Goal: Information Seeking & Learning: Learn about a topic

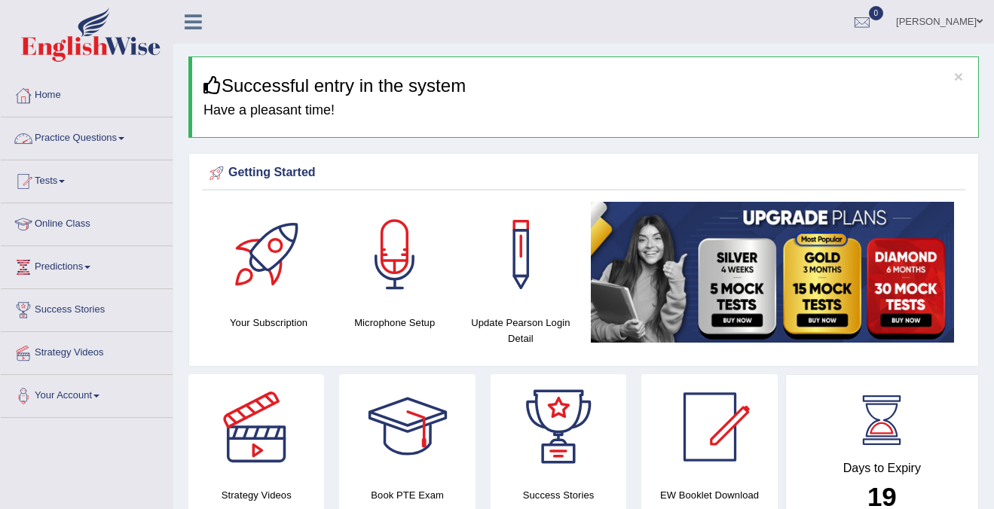
click at [51, 138] on link "Practice Questions" at bounding box center [87, 137] width 172 height 38
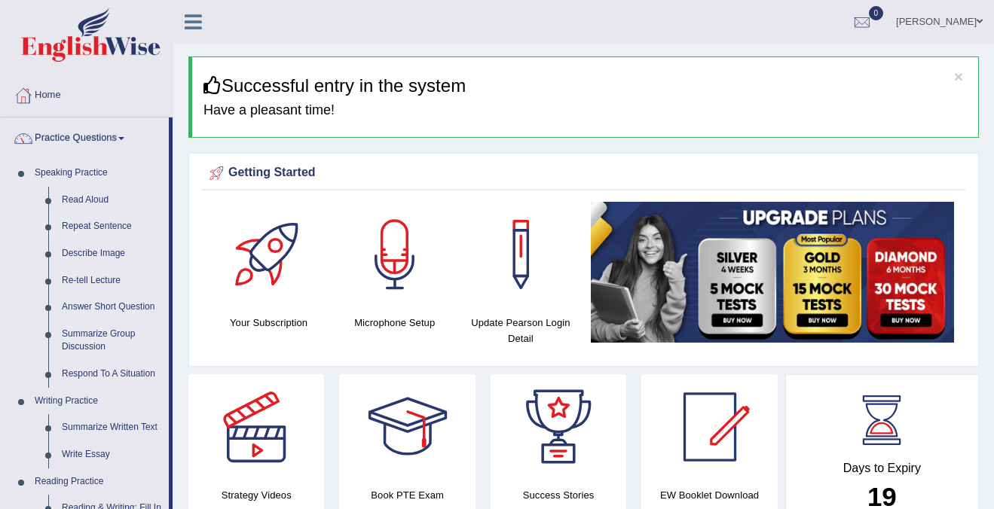
click at [100, 225] on link "Repeat Sentence" at bounding box center [112, 226] width 114 height 27
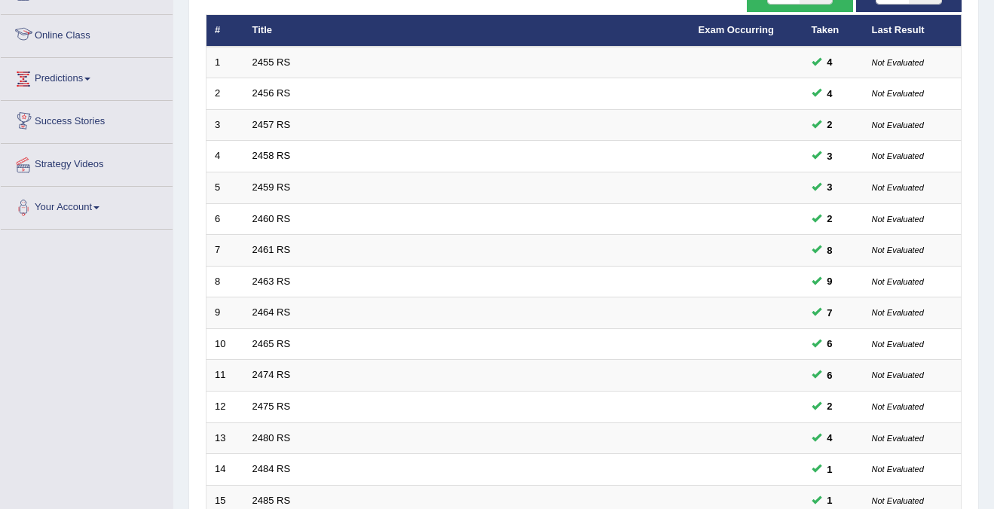
scroll to position [488, 0]
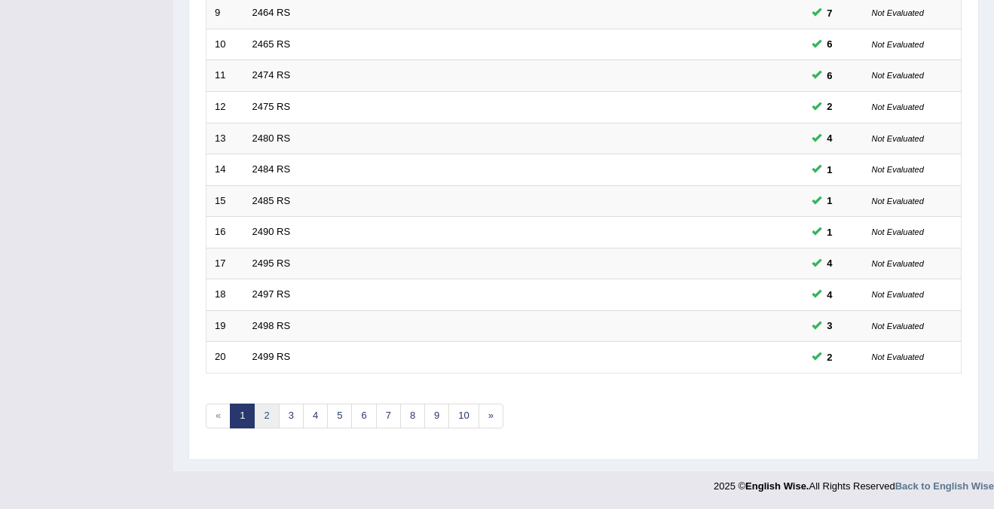
click at [268, 416] on link "2" at bounding box center [266, 416] width 25 height 25
click at [286, 420] on link "3" at bounding box center [291, 416] width 25 height 25
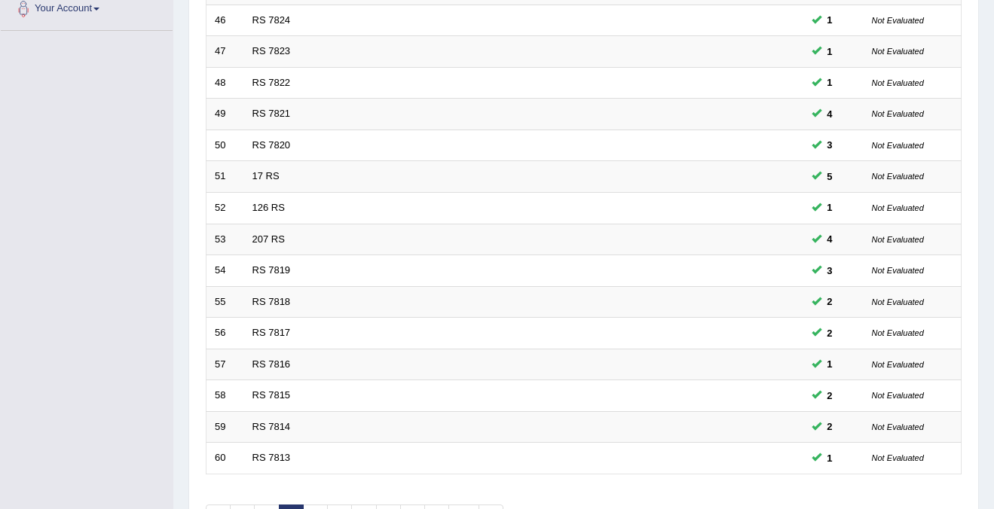
scroll to position [488, 0]
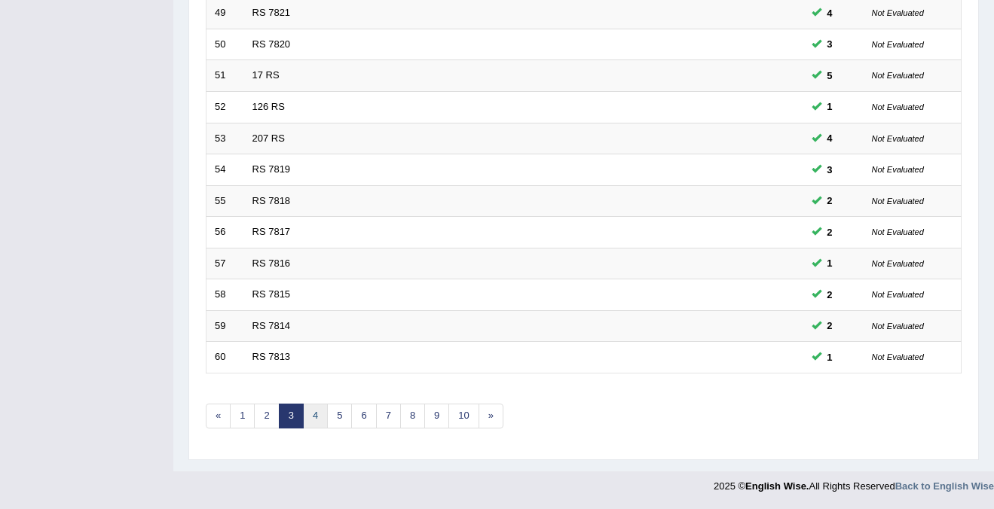
click at [315, 420] on link "4" at bounding box center [315, 416] width 25 height 25
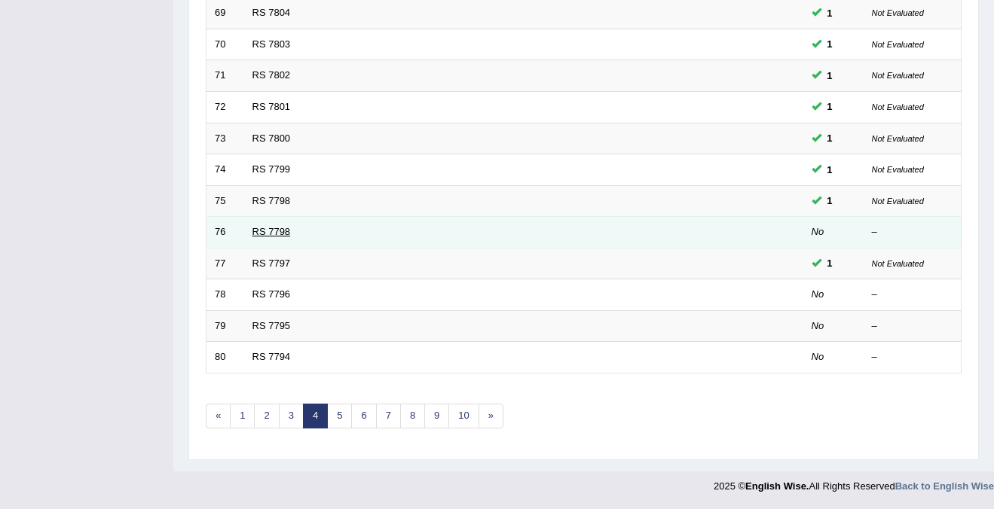
click at [262, 234] on link "RS 7798" at bounding box center [271, 231] width 38 height 11
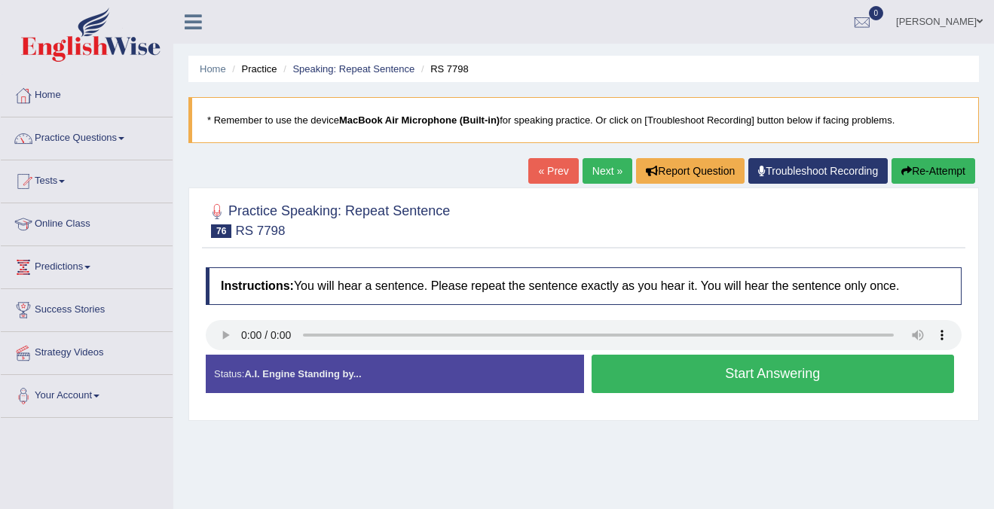
click at [807, 384] on button "Start Answering" at bounding box center [773, 374] width 363 height 38
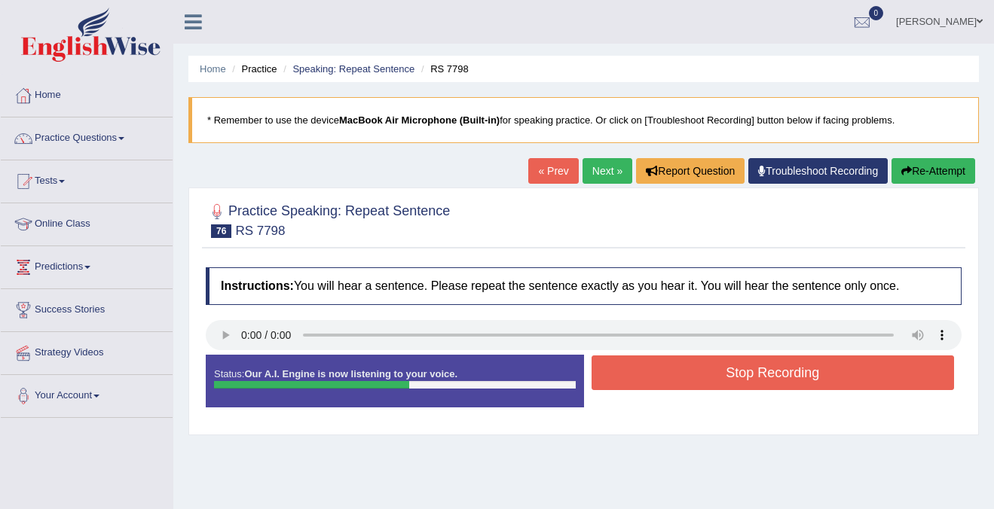
click at [807, 384] on button "Stop Recording" at bounding box center [773, 373] width 363 height 35
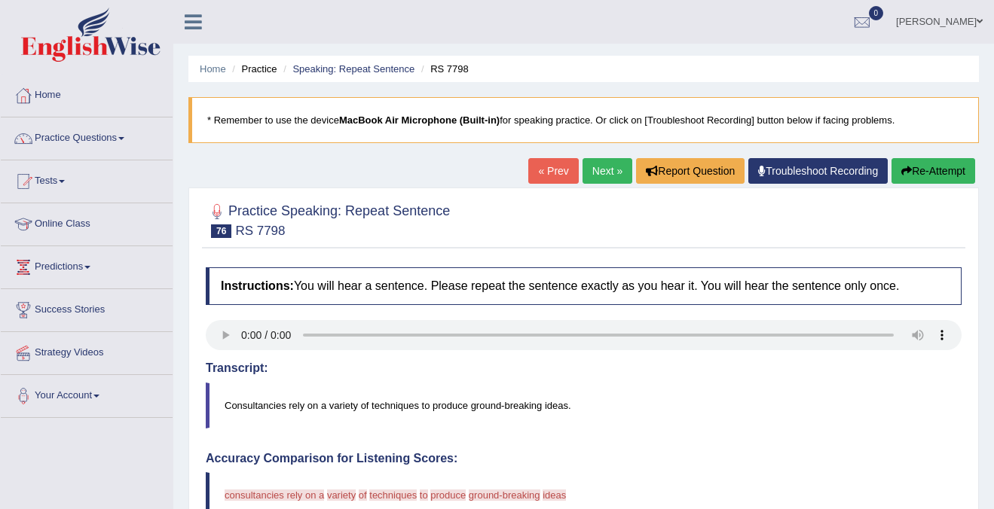
click at [930, 182] on button "Re-Attempt" at bounding box center [933, 171] width 84 height 26
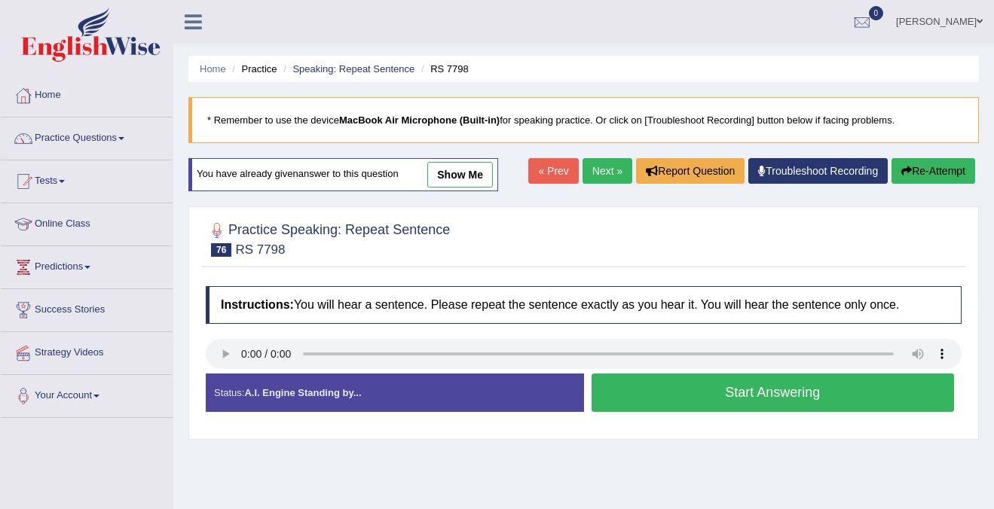
click at [772, 394] on button "Start Answering" at bounding box center [773, 393] width 363 height 38
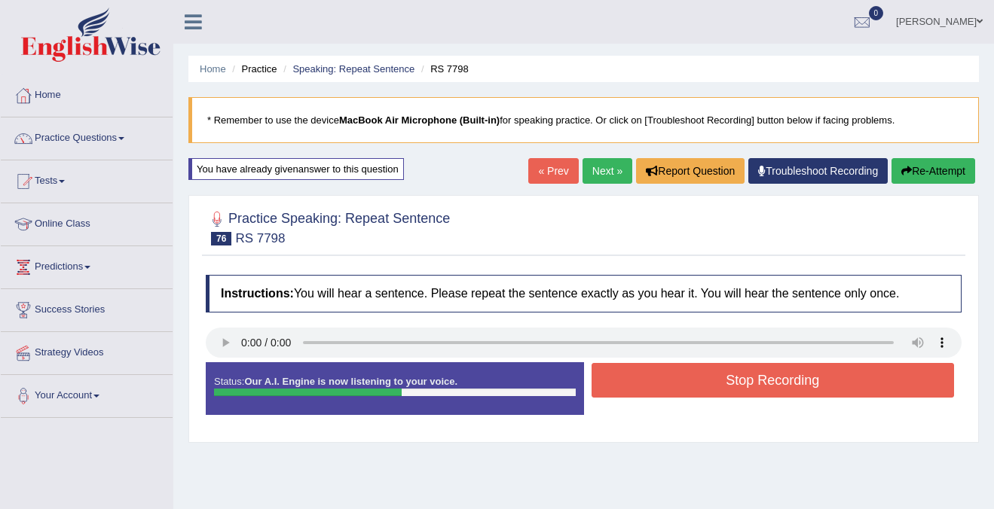
click at [774, 377] on button "Stop Recording" at bounding box center [773, 380] width 363 height 35
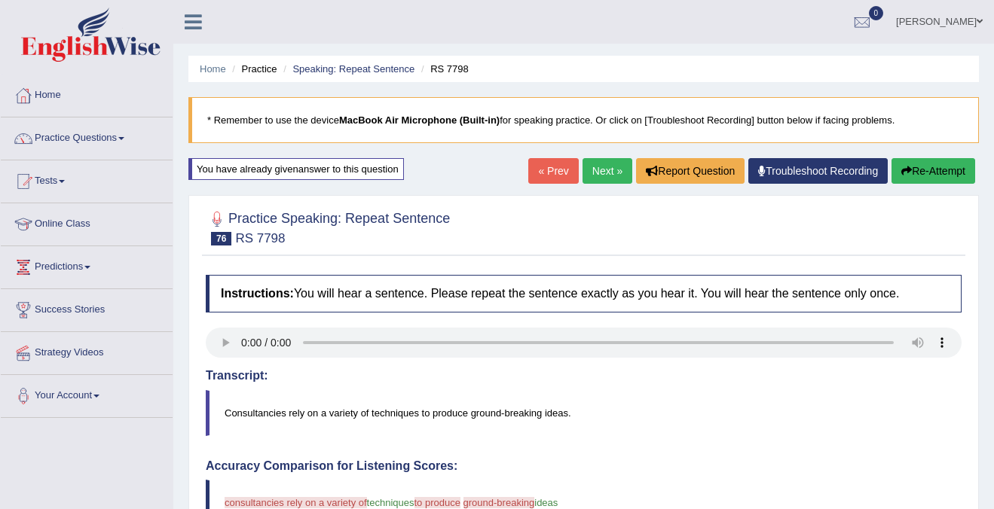
click at [588, 179] on link "Next »" at bounding box center [608, 171] width 50 height 26
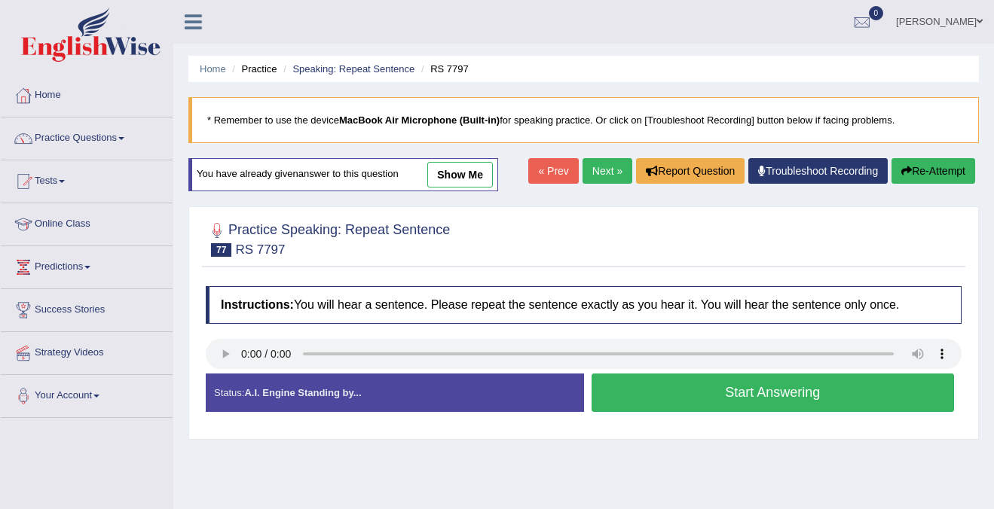
click at [745, 384] on button "Start Answering" at bounding box center [773, 393] width 363 height 38
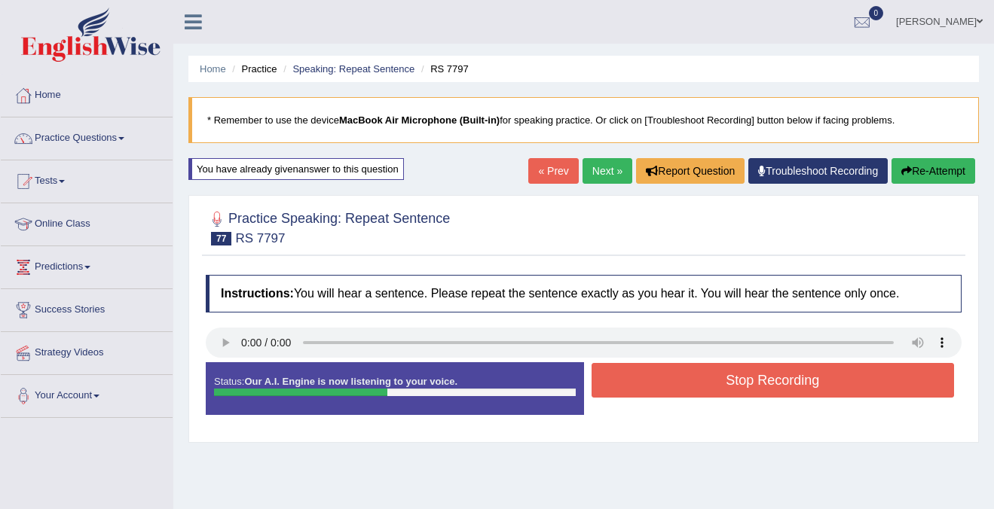
click at [832, 383] on button "Stop Recording" at bounding box center [773, 380] width 363 height 35
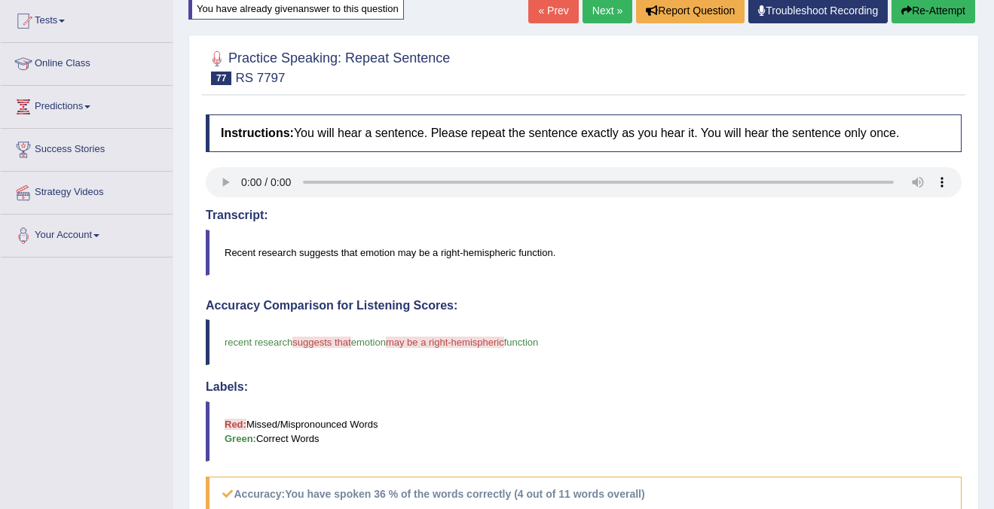
scroll to position [145, 0]
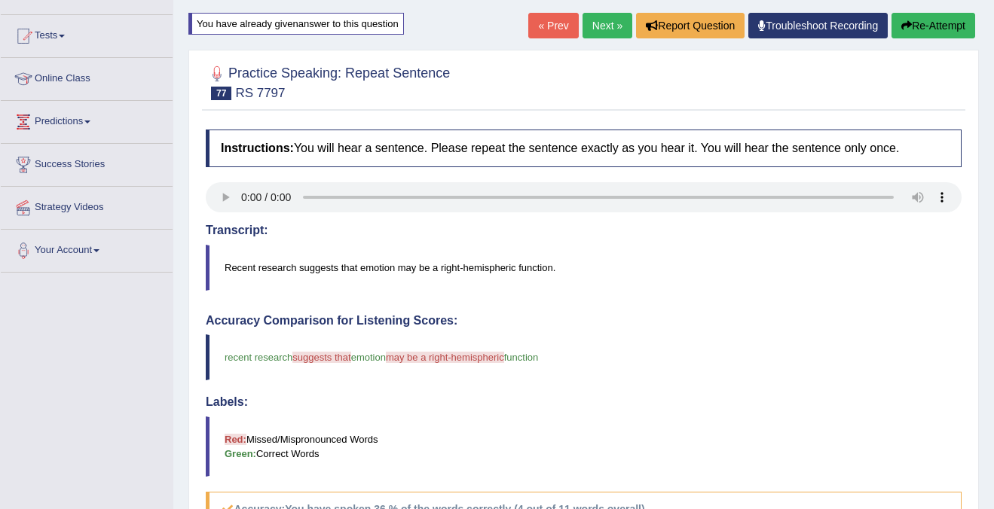
click at [929, 23] on button "Re-Attempt" at bounding box center [933, 26] width 84 height 26
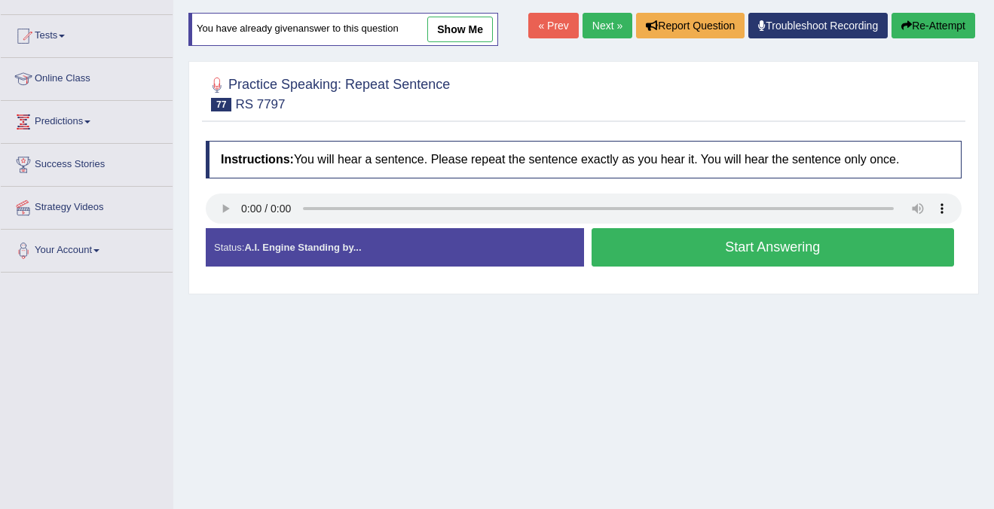
click at [753, 260] on button "Start Answering" at bounding box center [773, 247] width 363 height 38
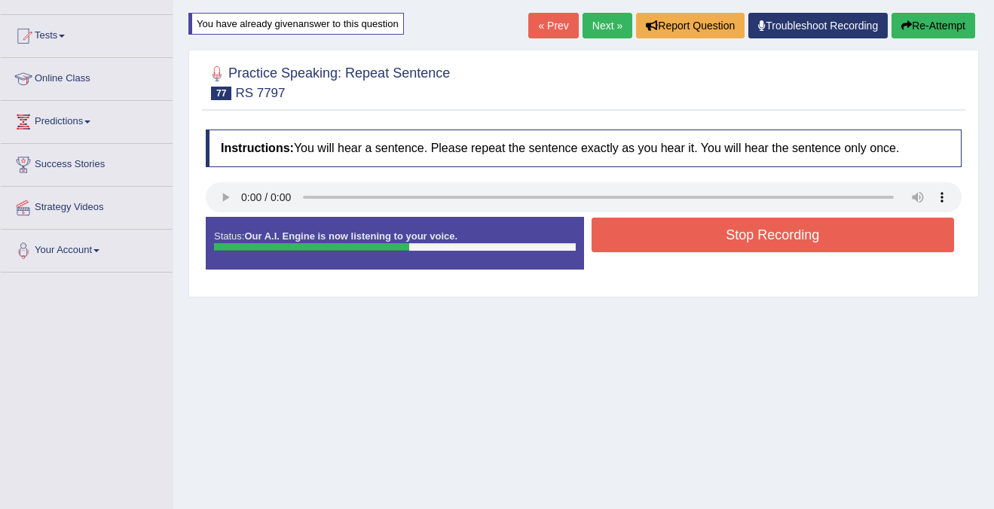
click at [774, 237] on button "Stop Recording" at bounding box center [773, 235] width 363 height 35
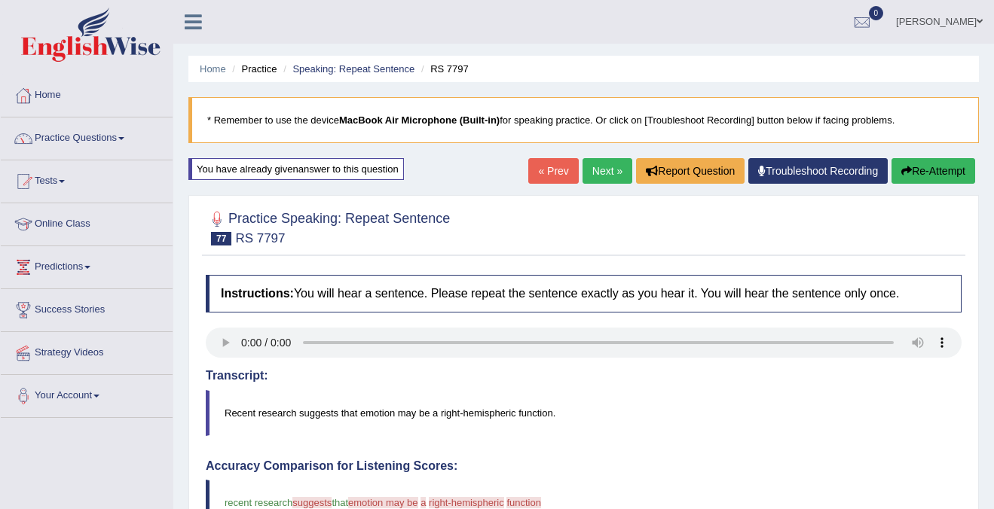
click at [604, 177] on link "Next »" at bounding box center [608, 171] width 50 height 26
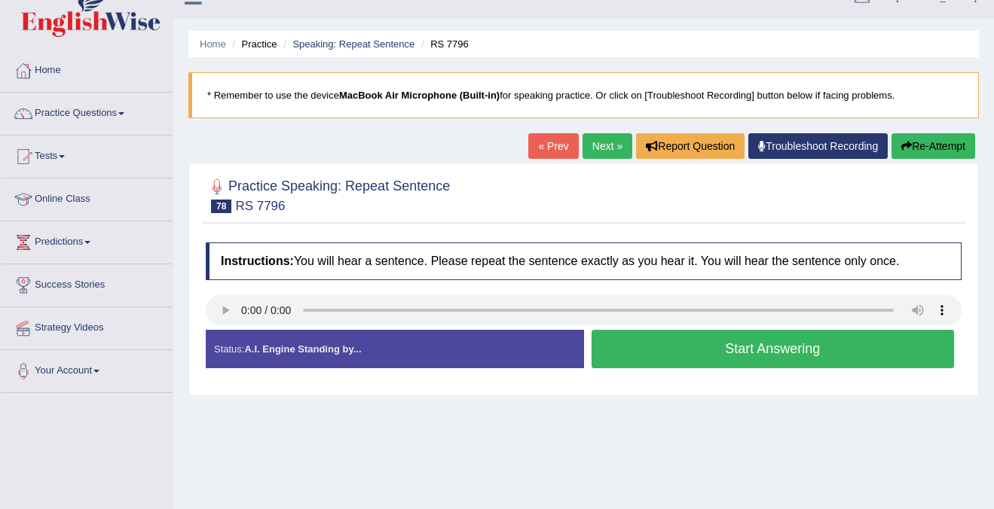
click at [719, 356] on button "Start Answering" at bounding box center [773, 349] width 363 height 38
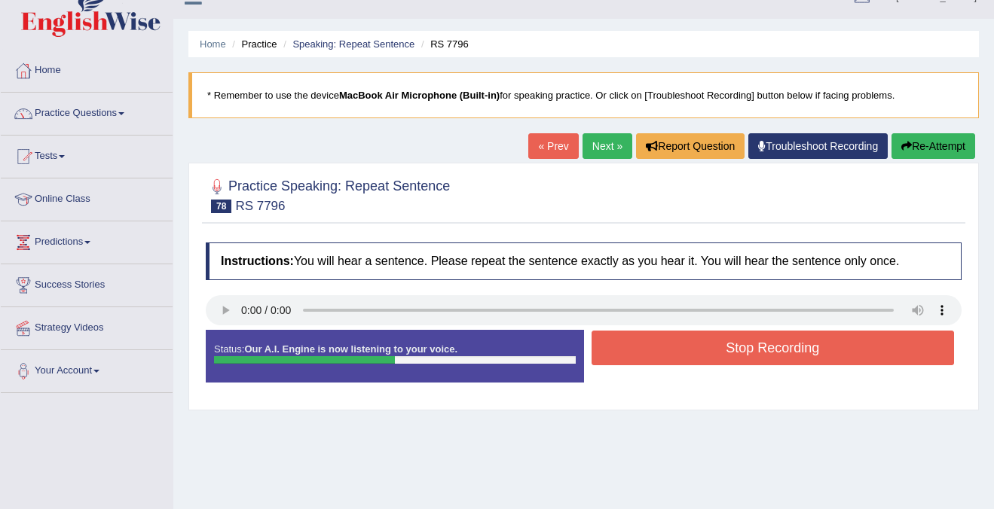
click at [719, 356] on button "Stop Recording" at bounding box center [773, 348] width 363 height 35
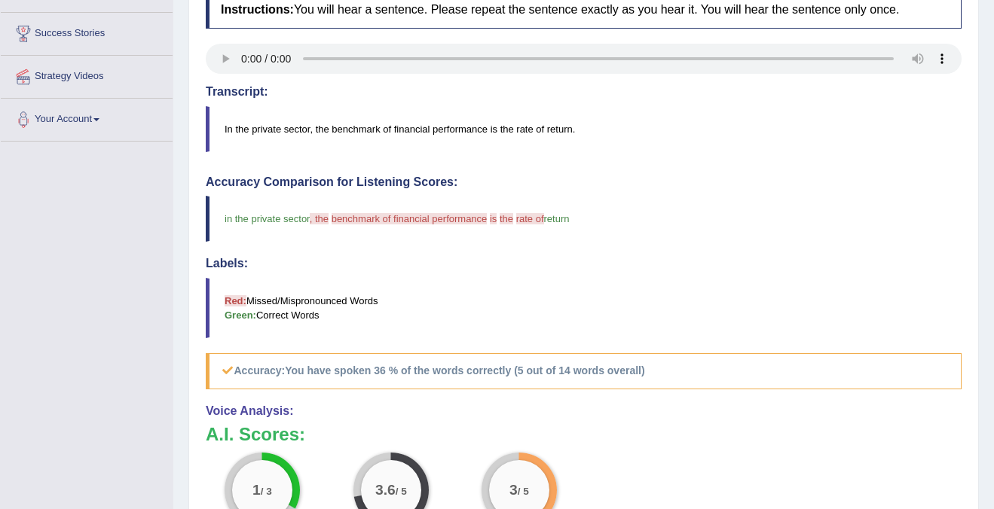
scroll to position [286, 0]
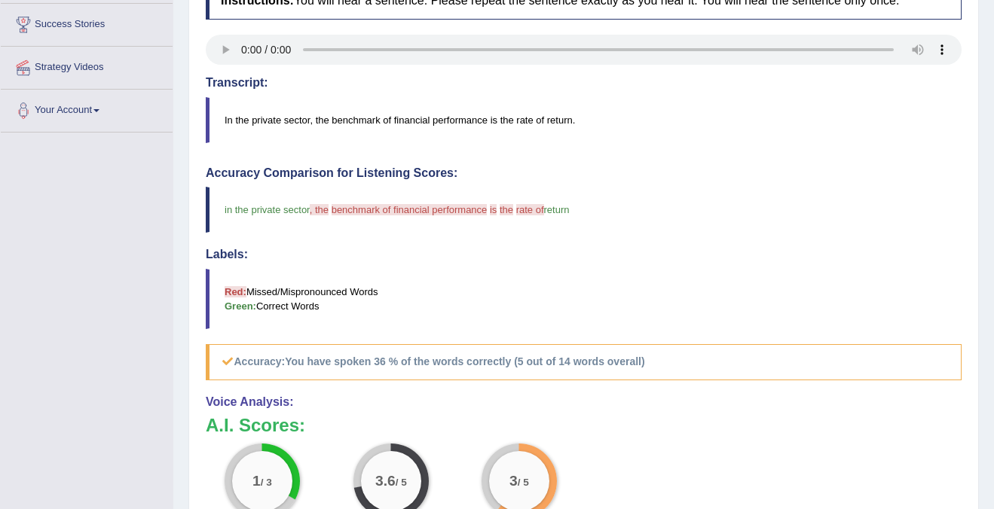
click at [363, 213] on span "benchmark of financial performance" at bounding box center [410, 209] width 156 height 11
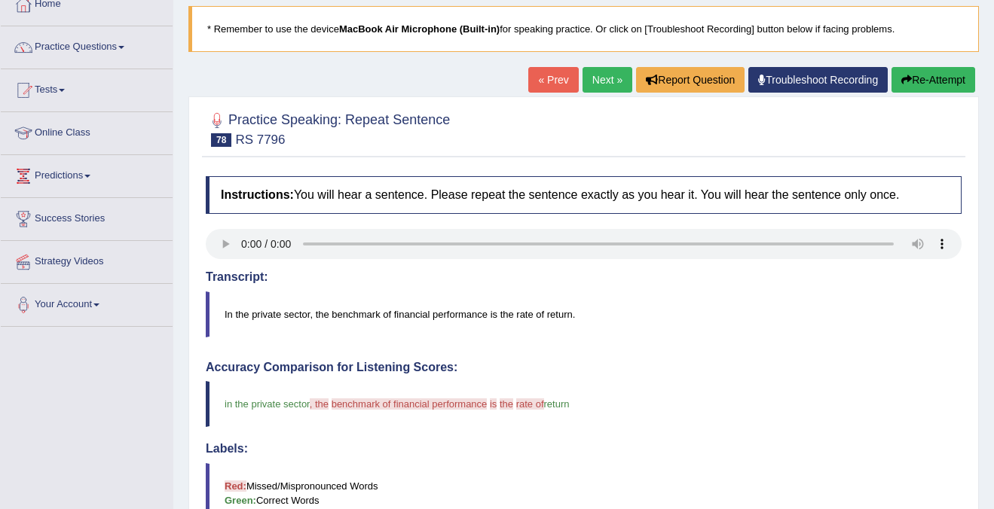
scroll to position [78, 0]
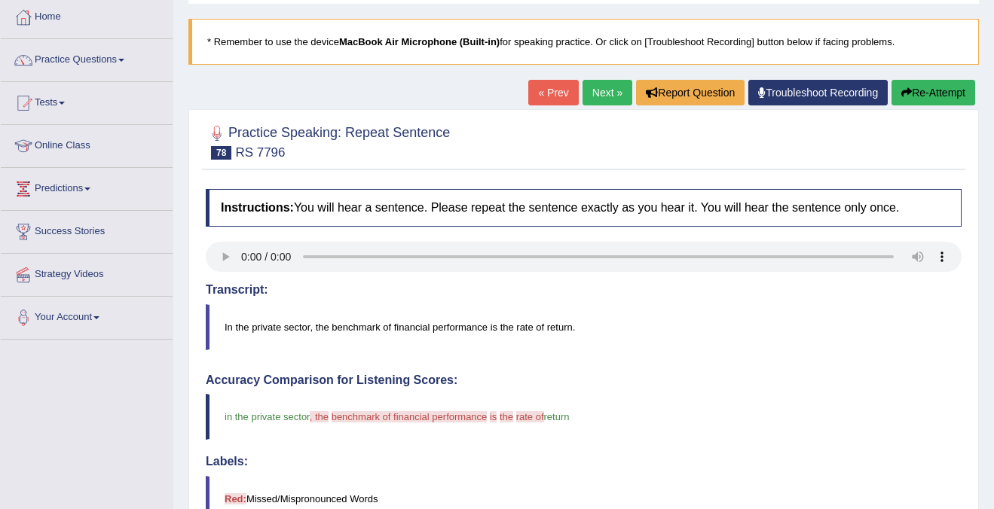
click at [346, 325] on blockquote "In the private sector, the benchmark of financial performance is the rate of re…" at bounding box center [584, 327] width 756 height 46
click at [347, 325] on blockquote "In the private sector, the benchmark of financial performance is the rate of re…" at bounding box center [584, 327] width 756 height 46
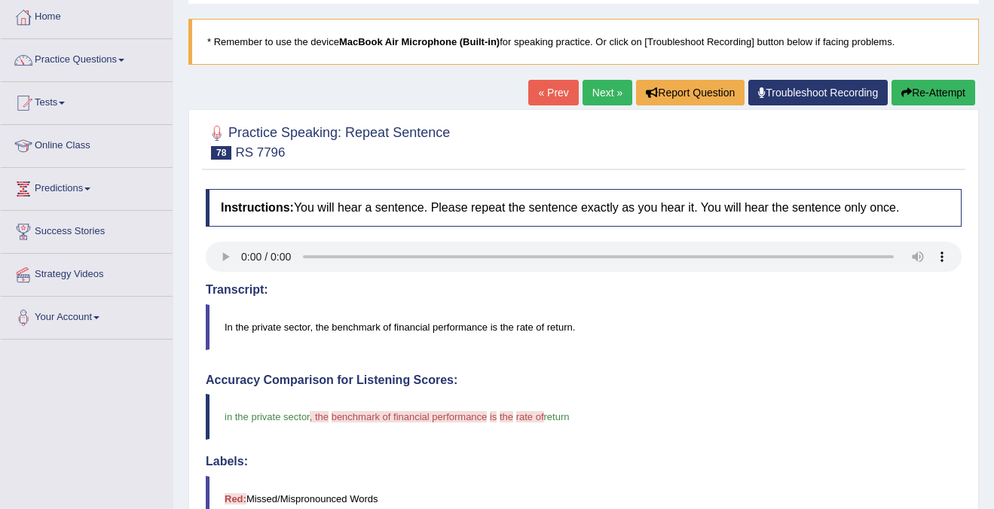
drag, startPoint x: 347, startPoint y: 325, endPoint x: 409, endPoint y: 318, distance: 62.9
click at [409, 318] on blockquote "In the private sector, the benchmark of financial performance is the rate of re…" at bounding box center [584, 327] width 756 height 46
drag, startPoint x: 394, startPoint y: 320, endPoint x: 313, endPoint y: 320, distance: 81.4
click at [313, 320] on blockquote "In the private sector, the benchmark of financial performance is the rate of re…" at bounding box center [584, 327] width 756 height 46
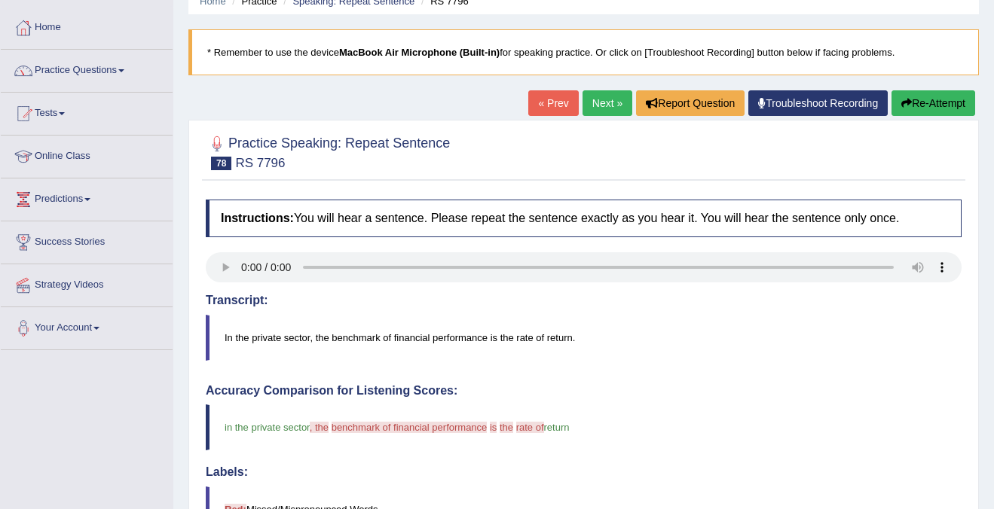
click at [605, 102] on link "Next »" at bounding box center [608, 103] width 50 height 26
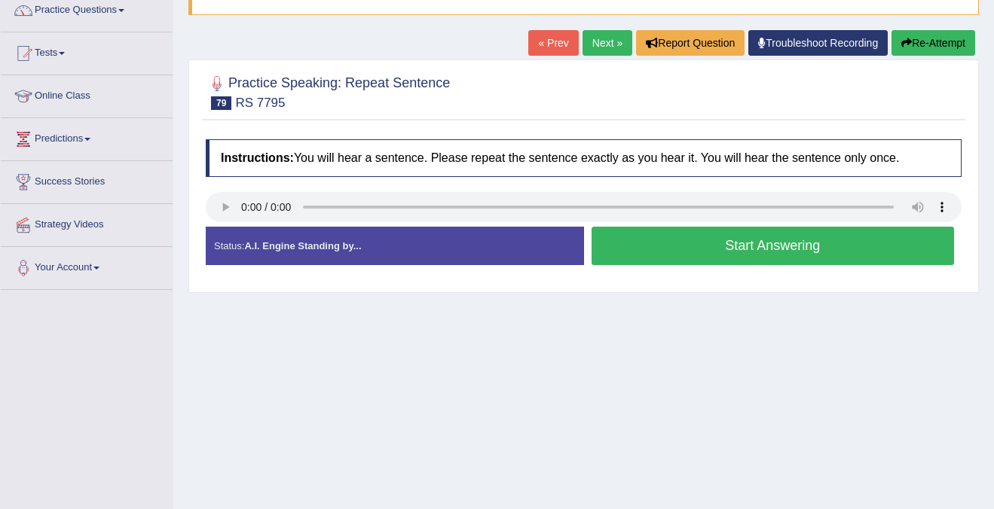
scroll to position [122, 0]
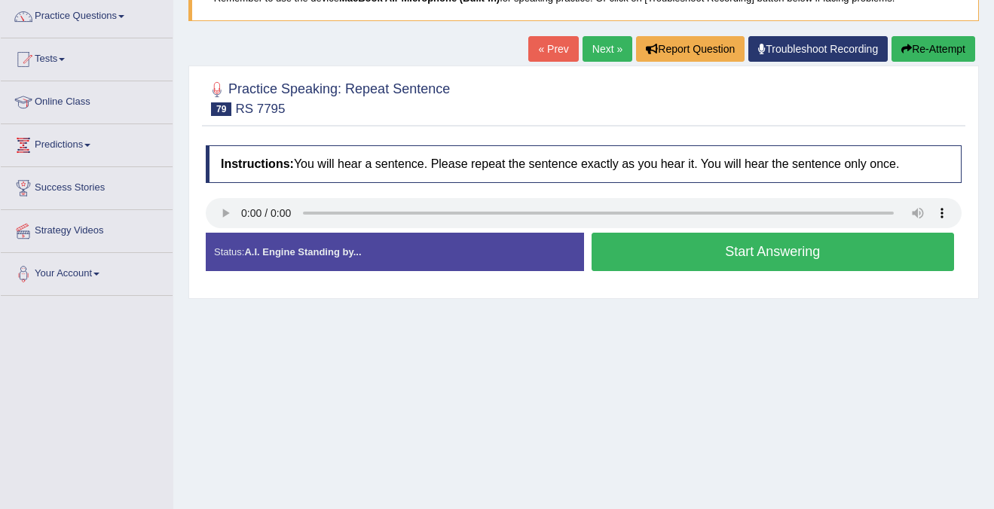
click at [786, 260] on button "Start Answering" at bounding box center [773, 252] width 363 height 38
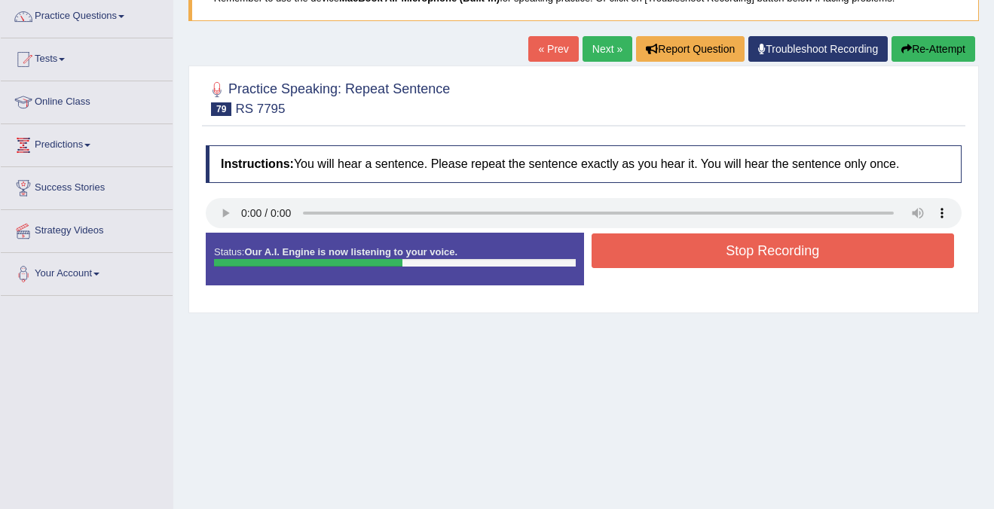
click at [784, 253] on button "Stop Recording" at bounding box center [773, 251] width 363 height 35
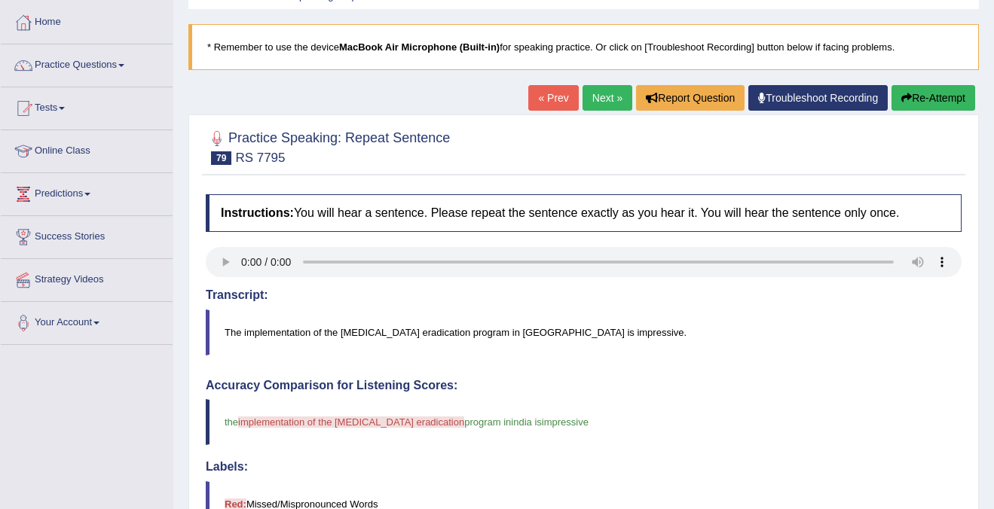
scroll to position [32, 0]
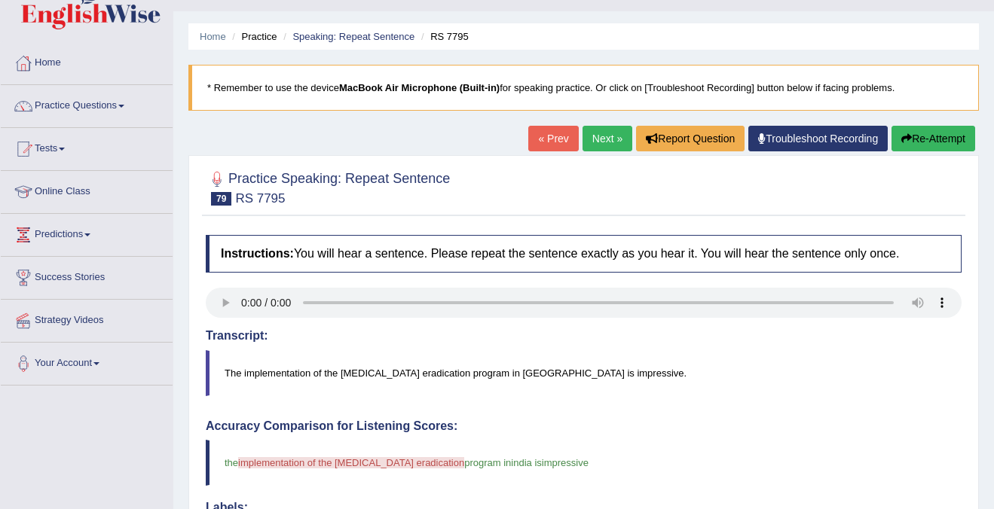
click at [959, 145] on button "Re-Attempt" at bounding box center [933, 139] width 84 height 26
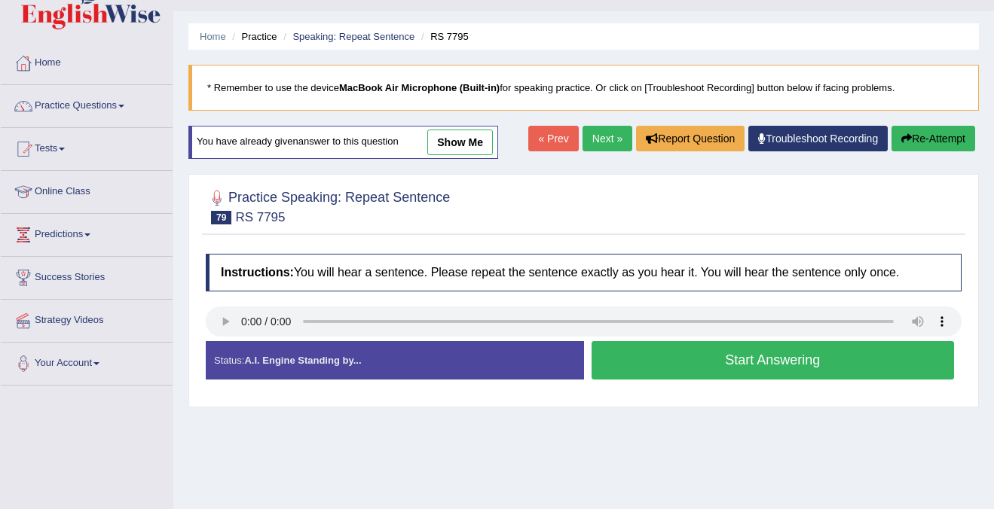
click at [674, 367] on button "Start Answering" at bounding box center [773, 360] width 363 height 38
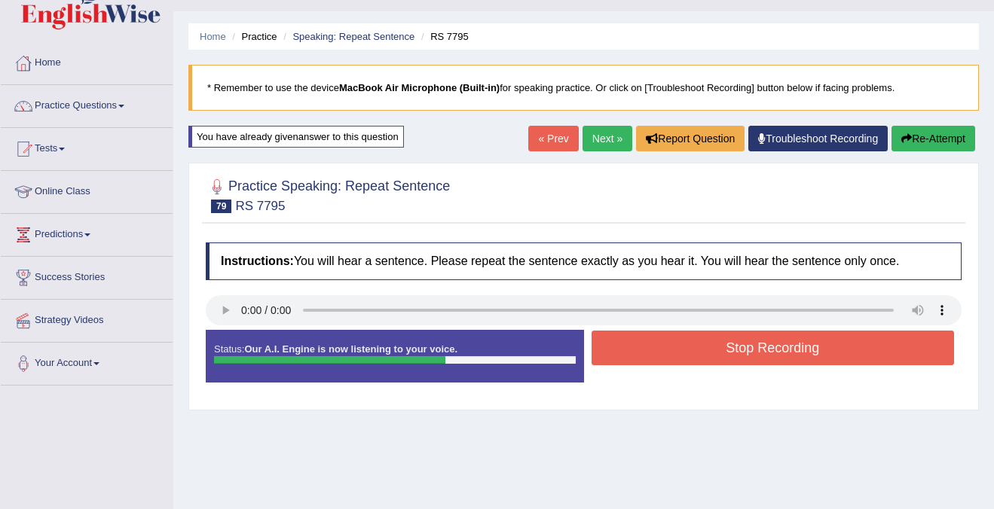
click at [715, 356] on button "Stop Recording" at bounding box center [773, 348] width 363 height 35
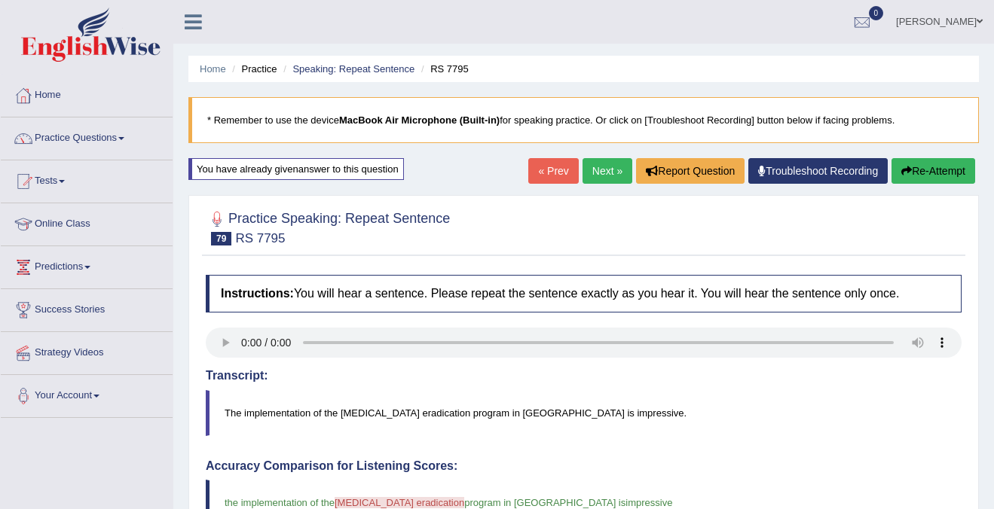
click at [599, 176] on link "Next »" at bounding box center [608, 171] width 50 height 26
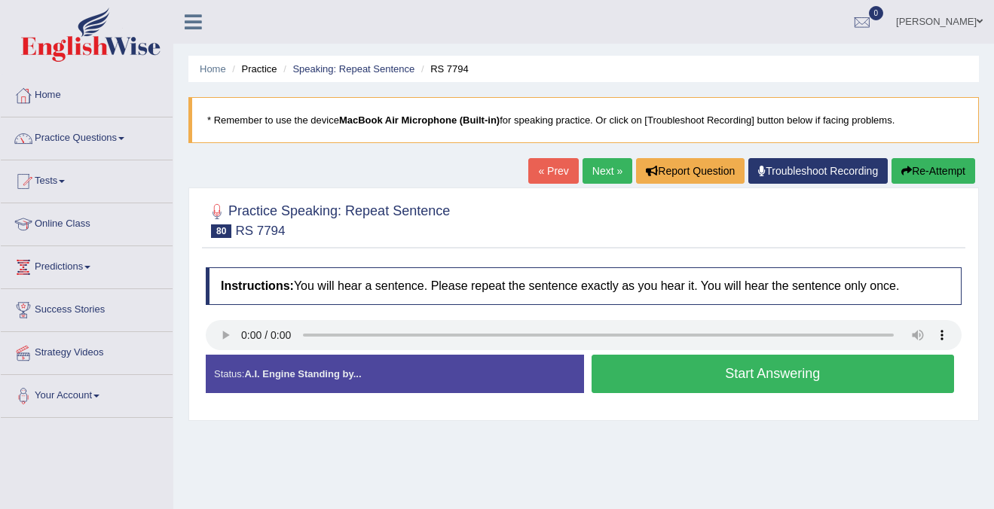
click at [699, 381] on button "Start Answering" at bounding box center [773, 374] width 363 height 38
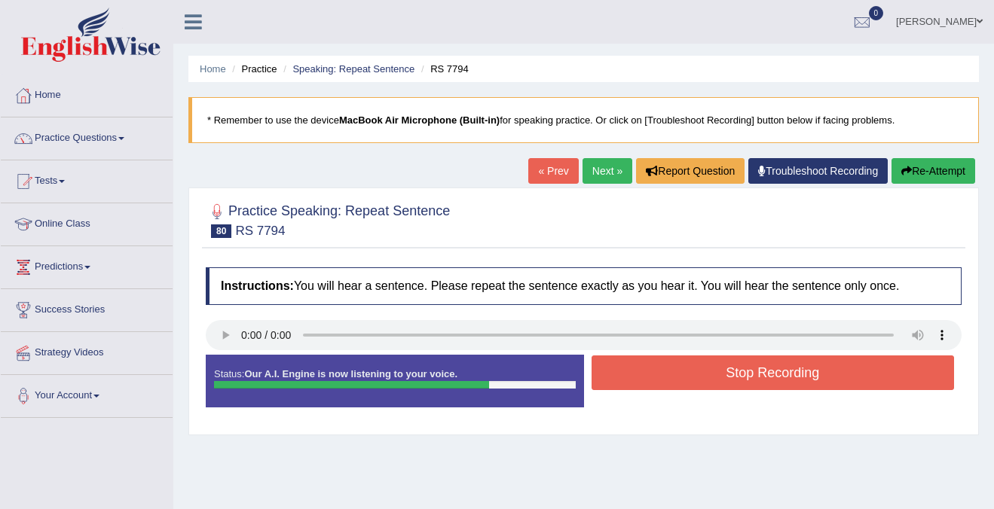
click at [954, 175] on button "Re-Attempt" at bounding box center [933, 171] width 84 height 26
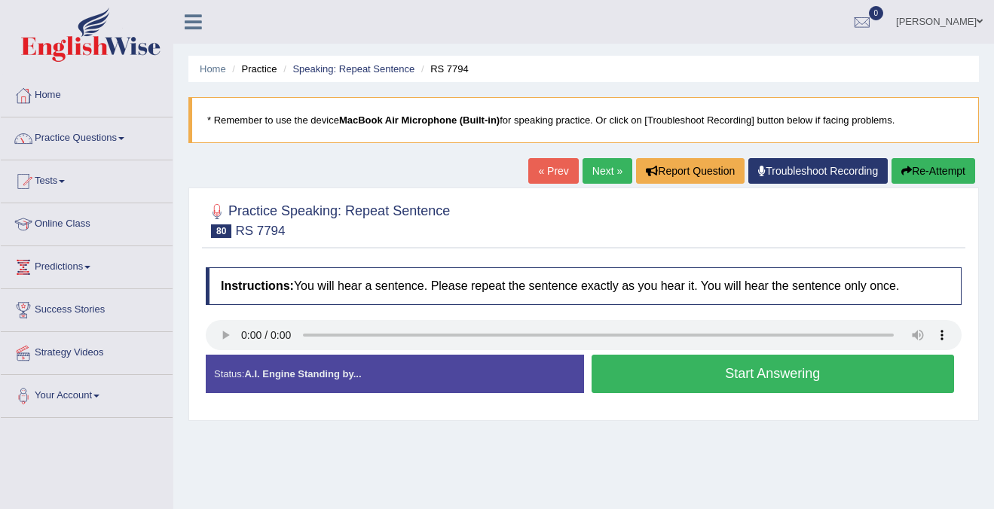
click at [676, 377] on button "Start Answering" at bounding box center [773, 374] width 363 height 38
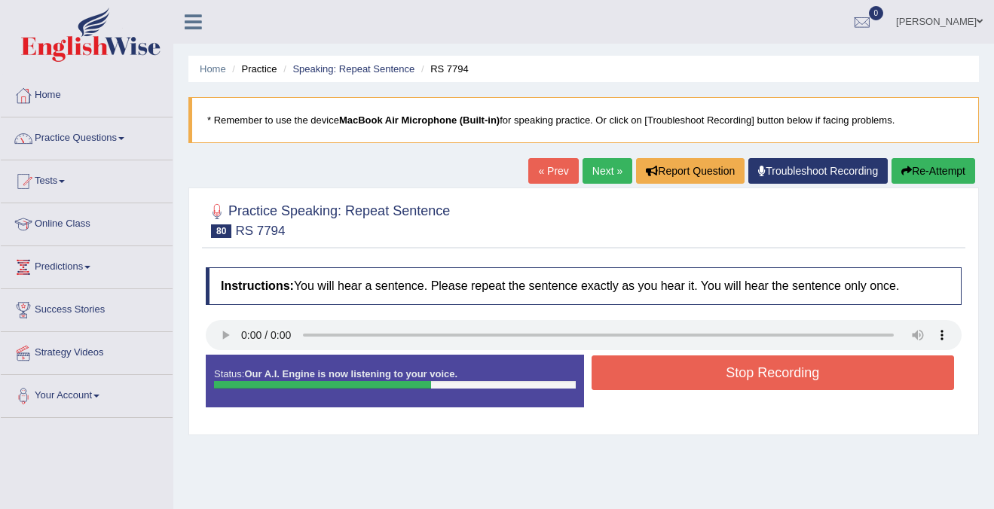
click at [676, 377] on button "Stop Recording" at bounding box center [773, 373] width 363 height 35
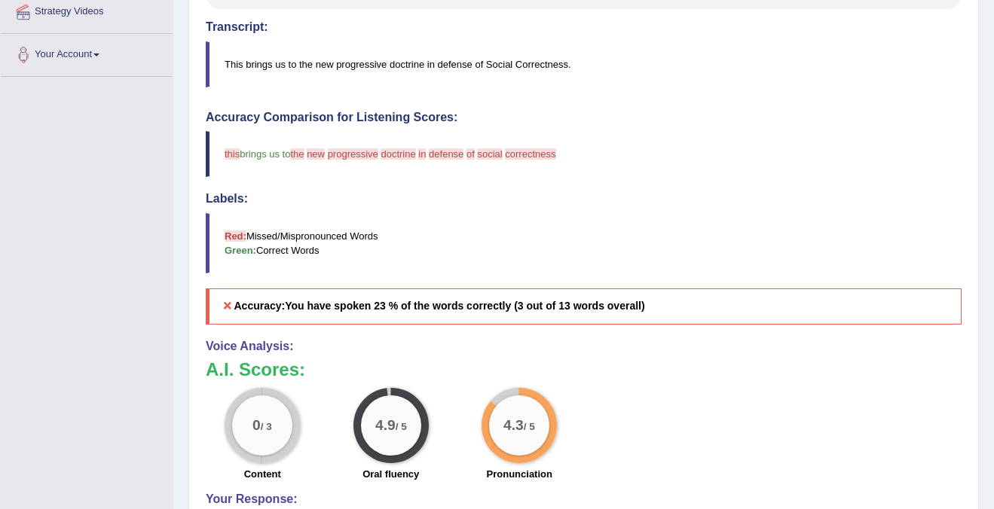
scroll to position [339, 0]
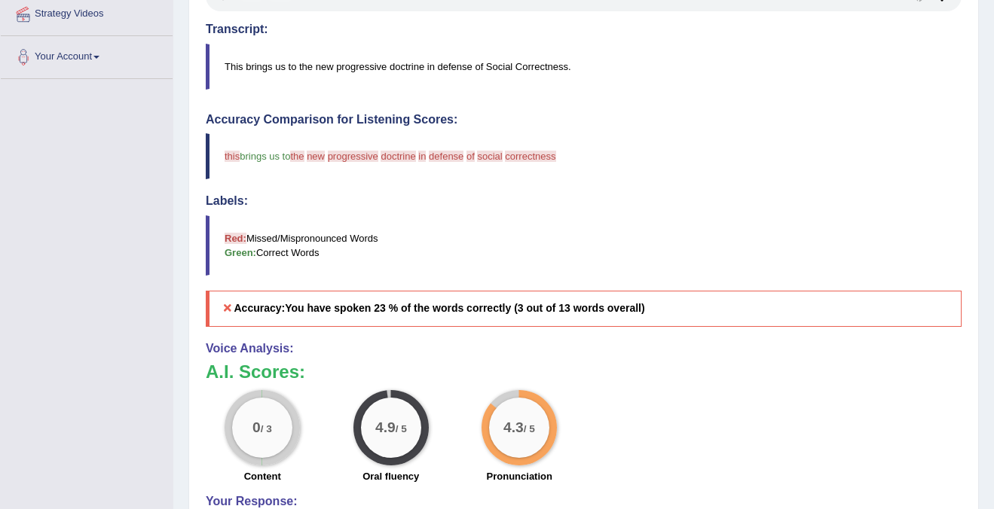
click at [546, 157] on span "correctness" at bounding box center [530, 156] width 50 height 11
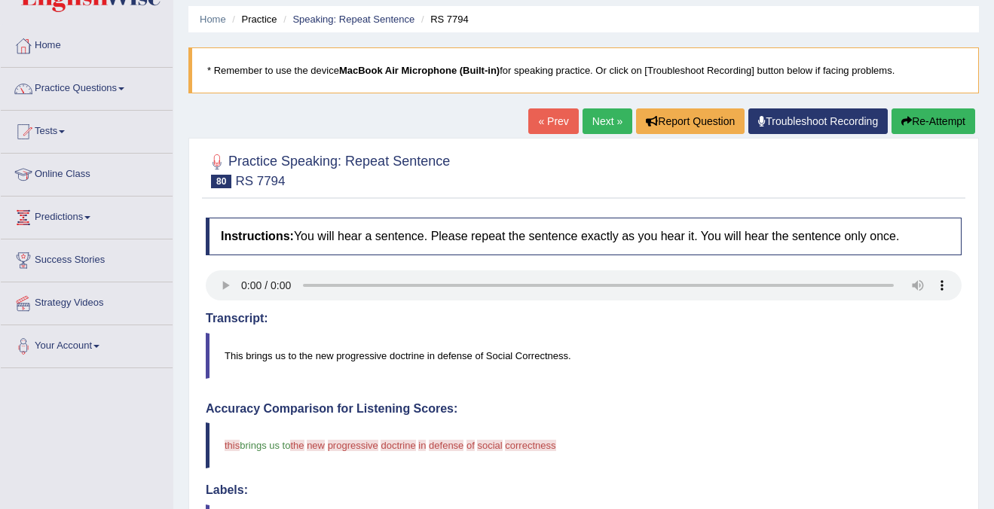
scroll to position [0, 0]
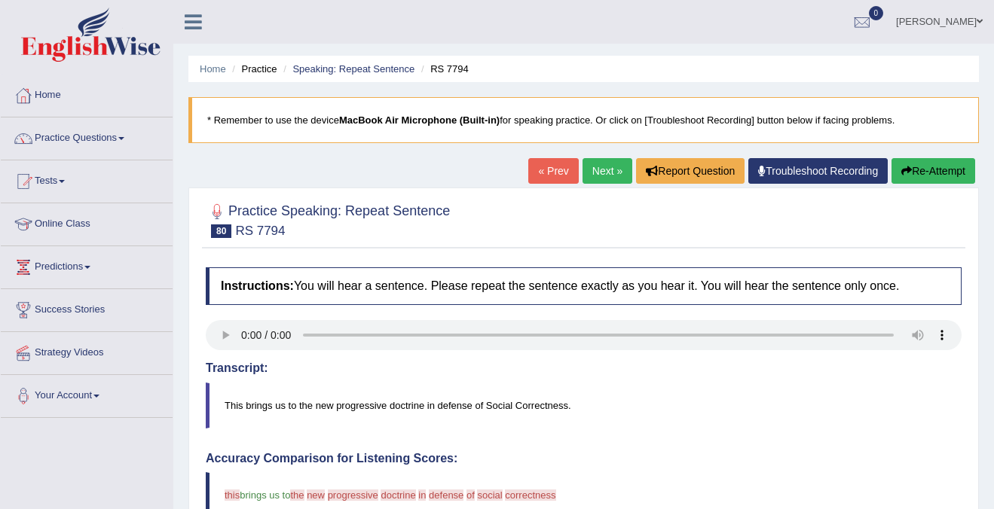
click at [938, 175] on button "Re-Attempt" at bounding box center [933, 171] width 84 height 26
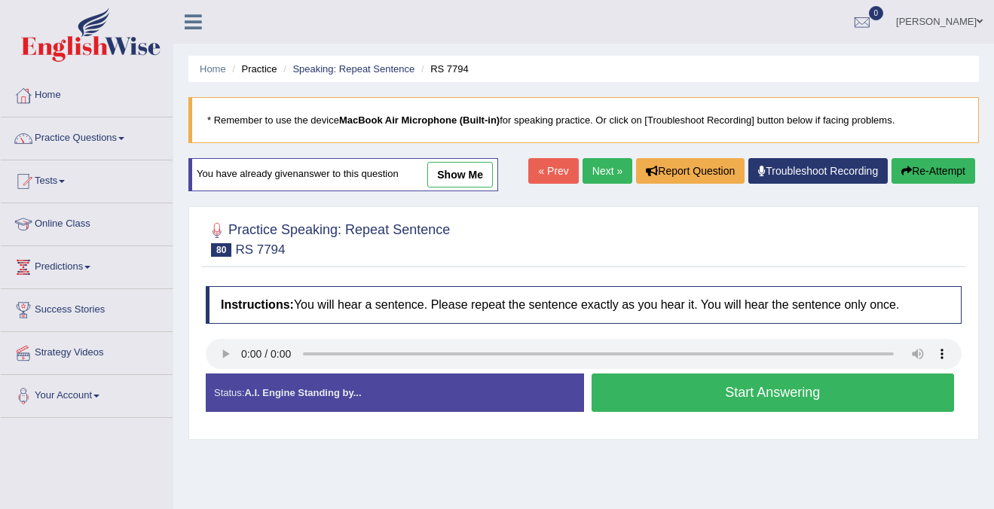
click at [696, 382] on button "Start Answering" at bounding box center [773, 393] width 363 height 38
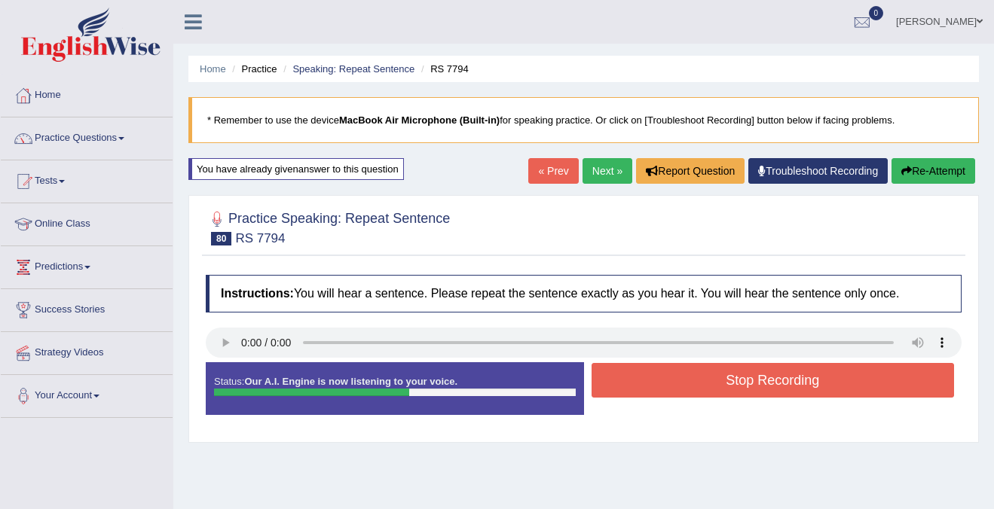
click at [692, 367] on button "Stop Recording" at bounding box center [773, 380] width 363 height 35
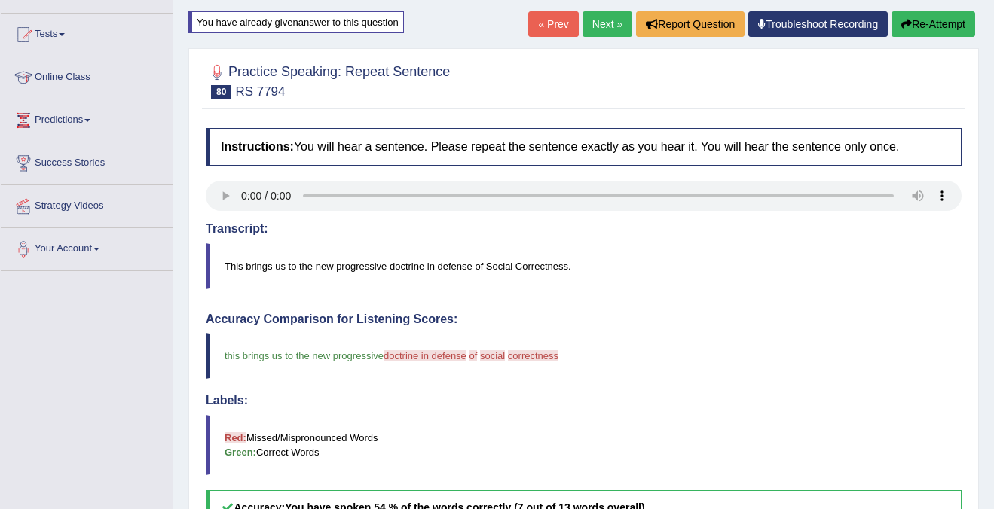
scroll to position [162, 0]
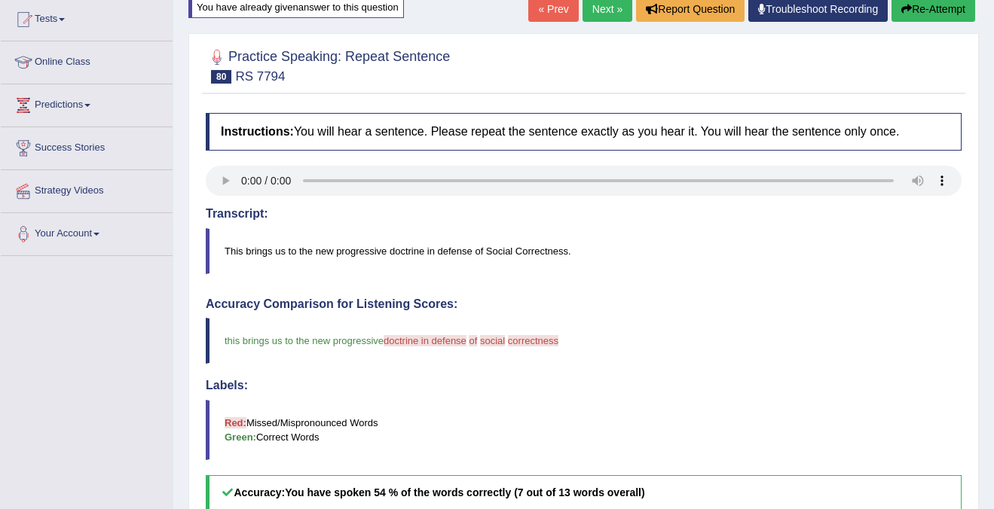
drag, startPoint x: 235, startPoint y: 335, endPoint x: 398, endPoint y: 335, distance: 162.8
click at [398, 335] on blockquote "this brings us to the new progressive doctrine in defense i of am social very c…" at bounding box center [584, 341] width 756 height 46
click at [456, 384] on h4 "Labels:" at bounding box center [584, 386] width 756 height 14
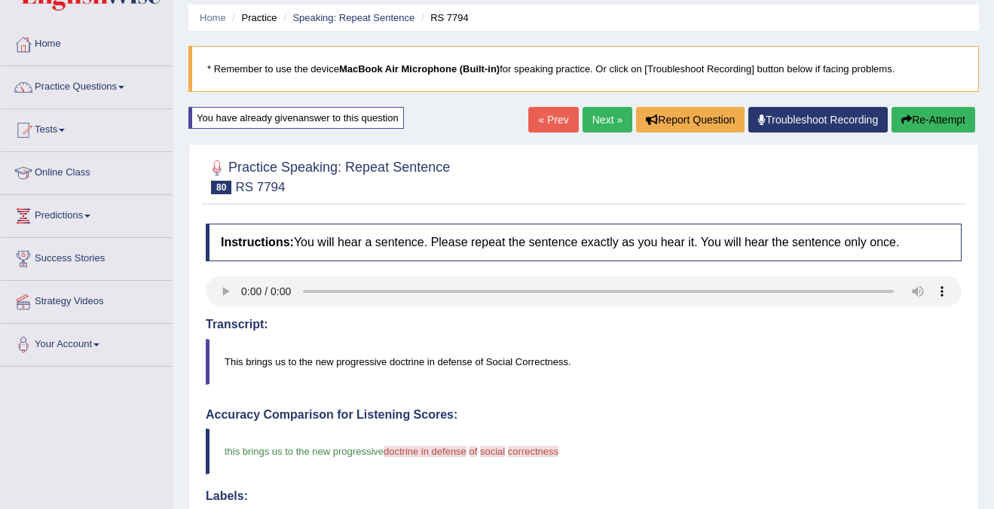
scroll to position [0, 0]
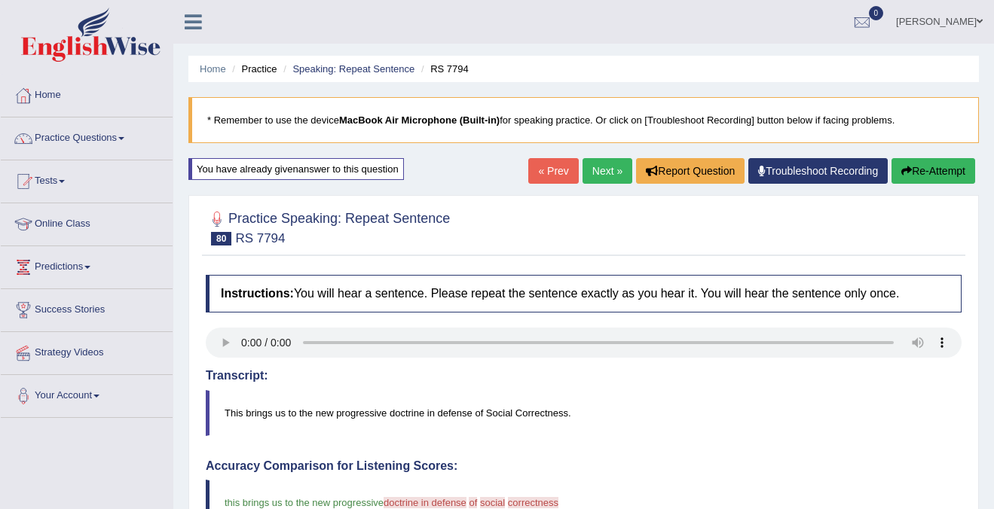
click at [586, 170] on link "Next »" at bounding box center [608, 171] width 50 height 26
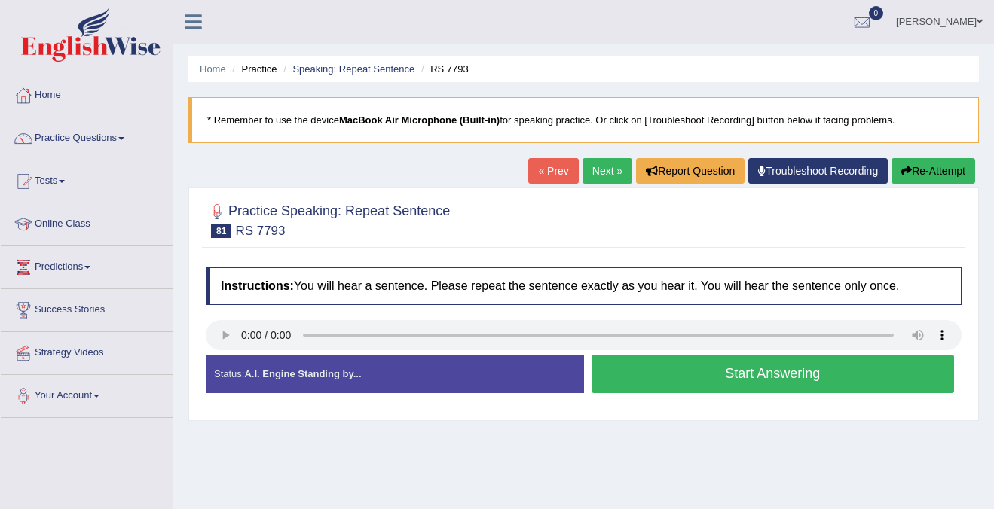
click at [674, 373] on button "Start Answering" at bounding box center [773, 374] width 363 height 38
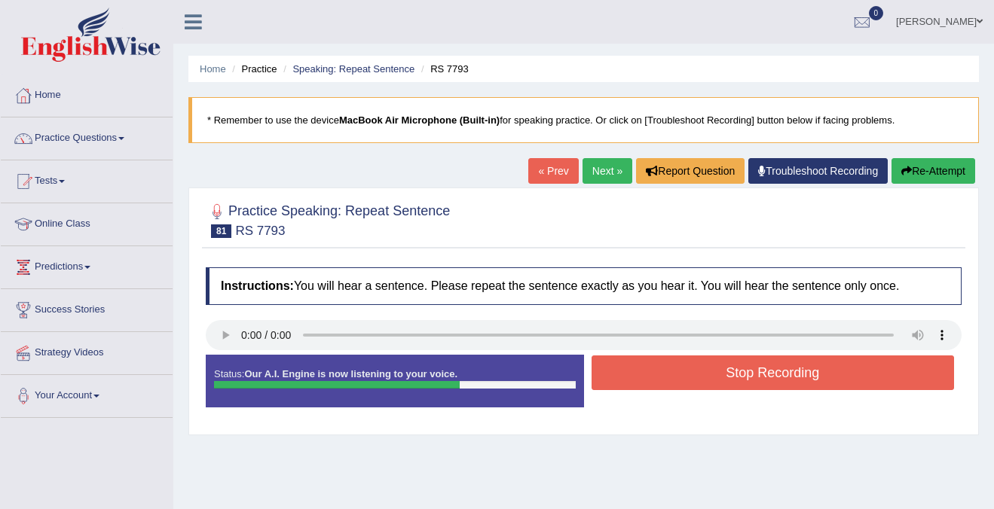
click at [674, 373] on button "Stop Recording" at bounding box center [773, 373] width 363 height 35
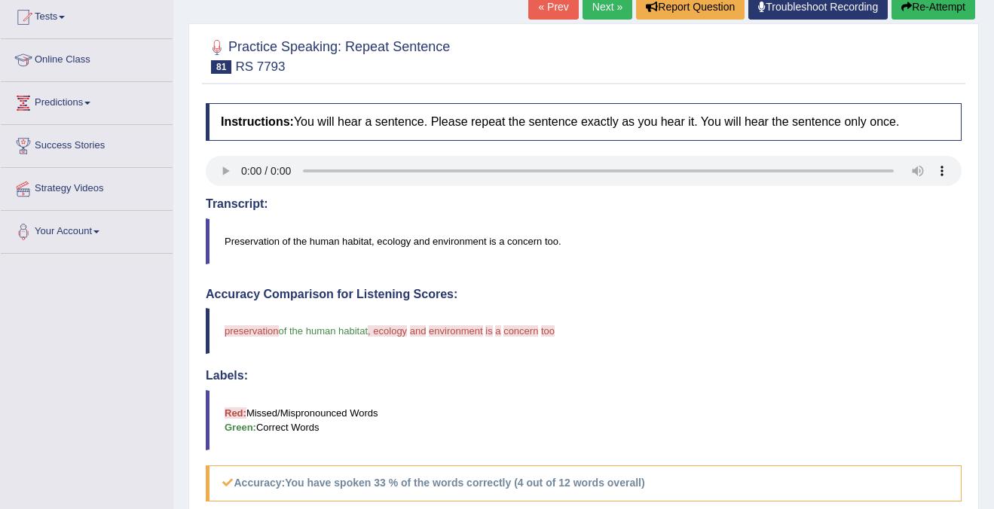
scroll to position [96, 0]
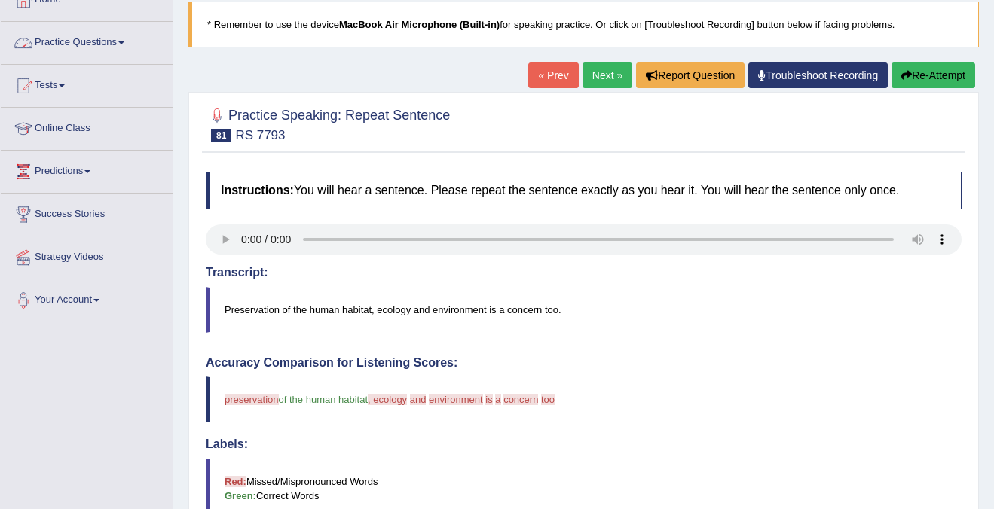
click at [919, 74] on button "Re-Attempt" at bounding box center [933, 76] width 84 height 26
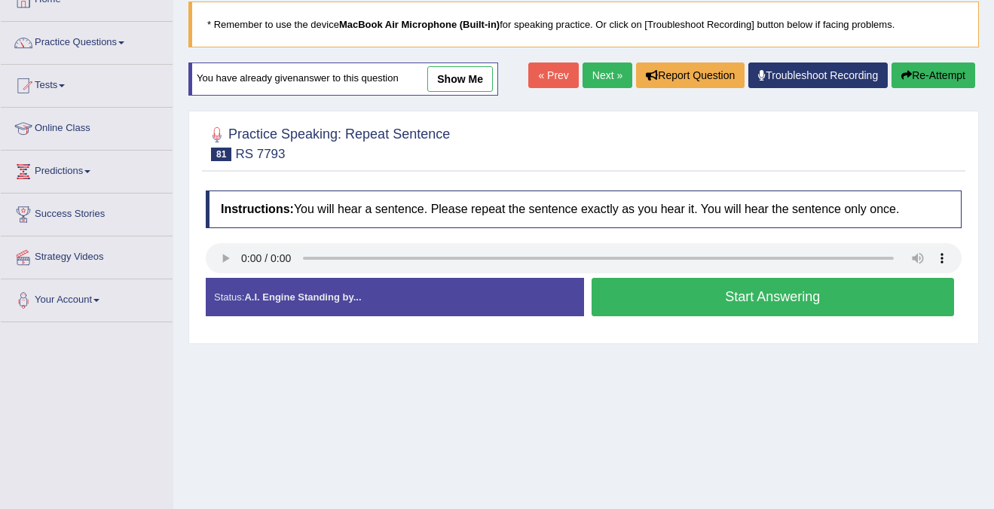
click at [693, 310] on button "Start Answering" at bounding box center [773, 297] width 363 height 38
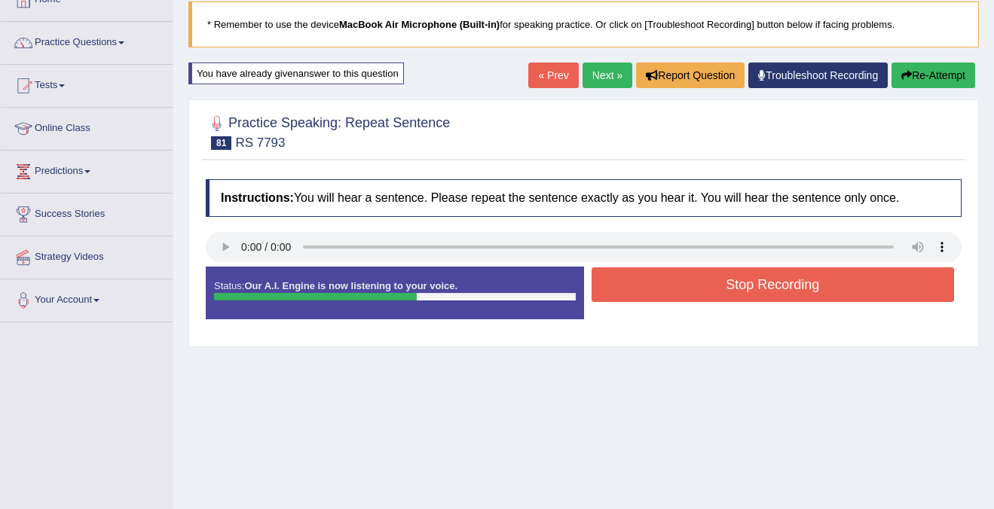
click at [728, 293] on button "Stop Recording" at bounding box center [773, 285] width 363 height 35
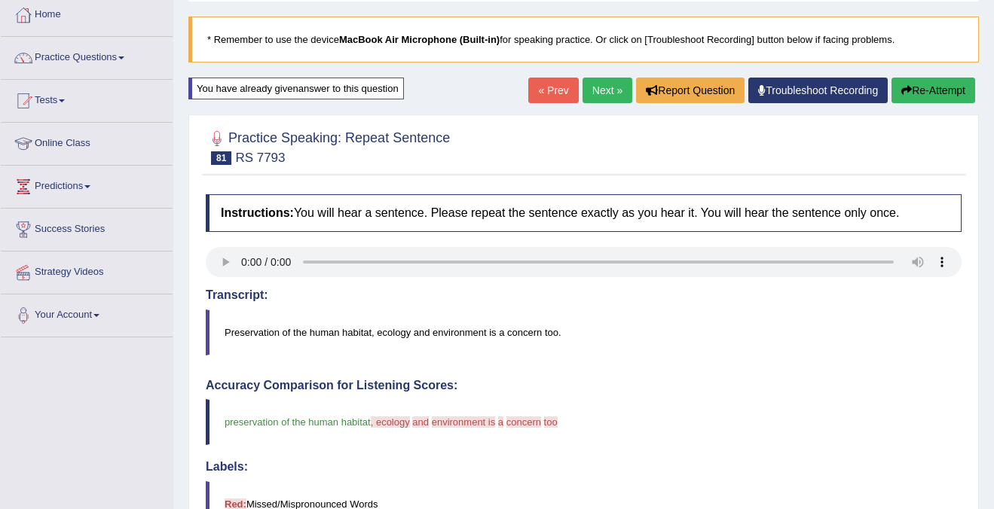
scroll to position [58, 0]
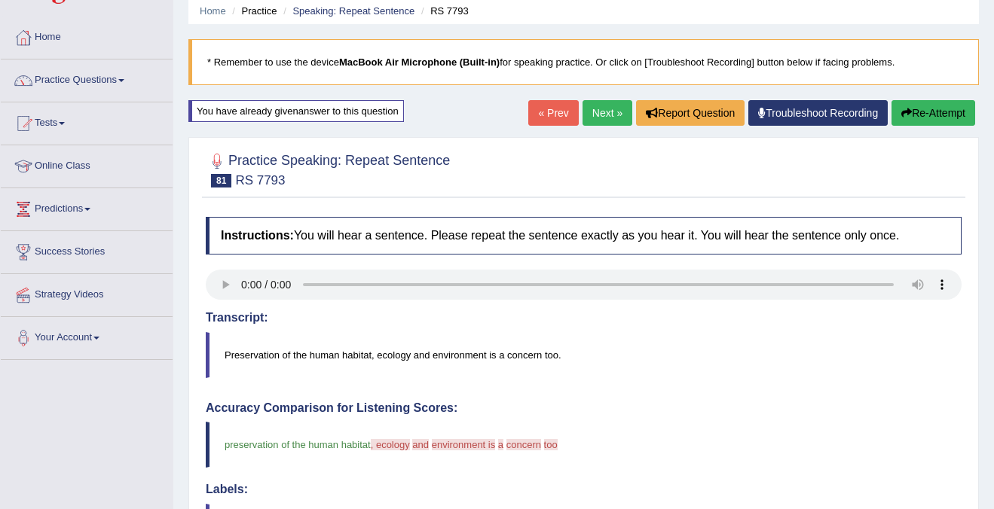
click at [926, 118] on button "Re-Attempt" at bounding box center [933, 113] width 84 height 26
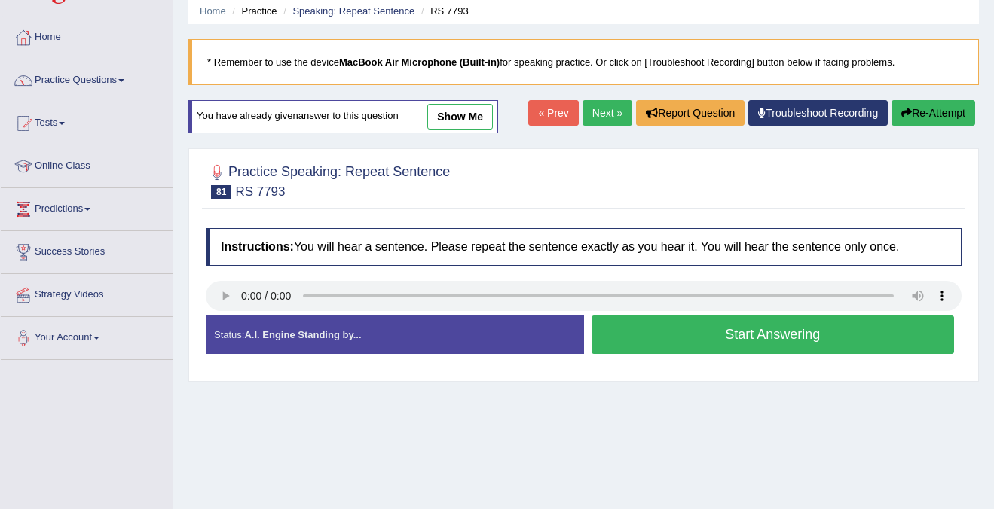
click at [732, 343] on button "Start Answering" at bounding box center [773, 335] width 363 height 38
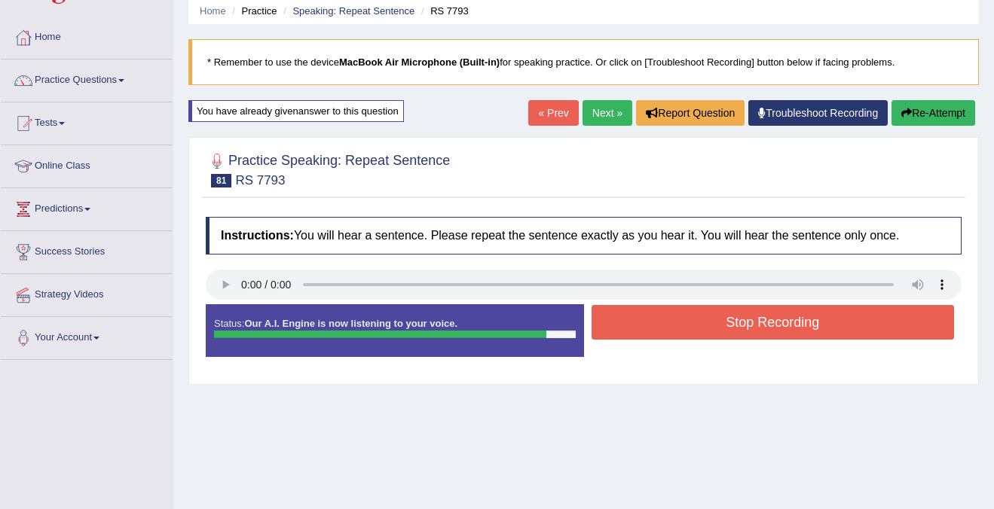
click at [745, 319] on button "Stop Recording" at bounding box center [773, 322] width 363 height 35
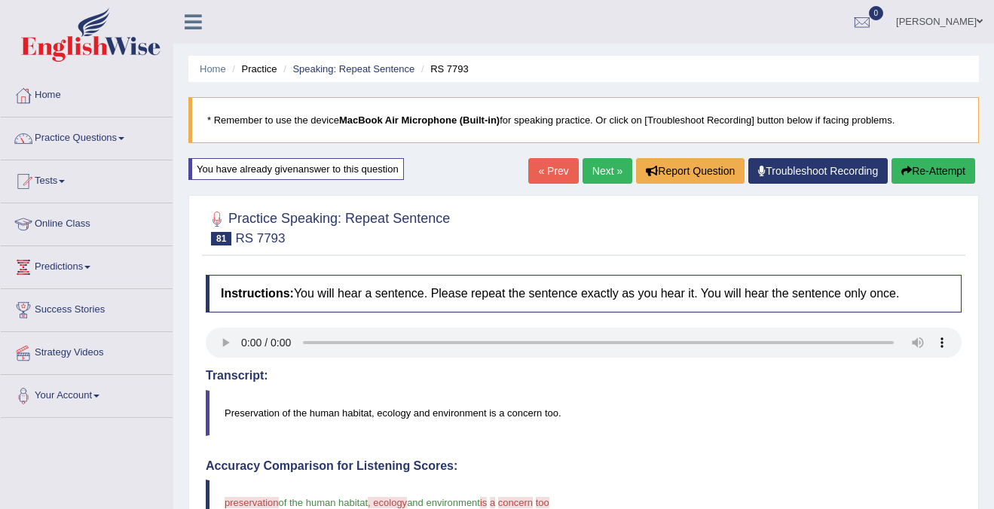
click at [911, 163] on button "Re-Attempt" at bounding box center [933, 171] width 84 height 26
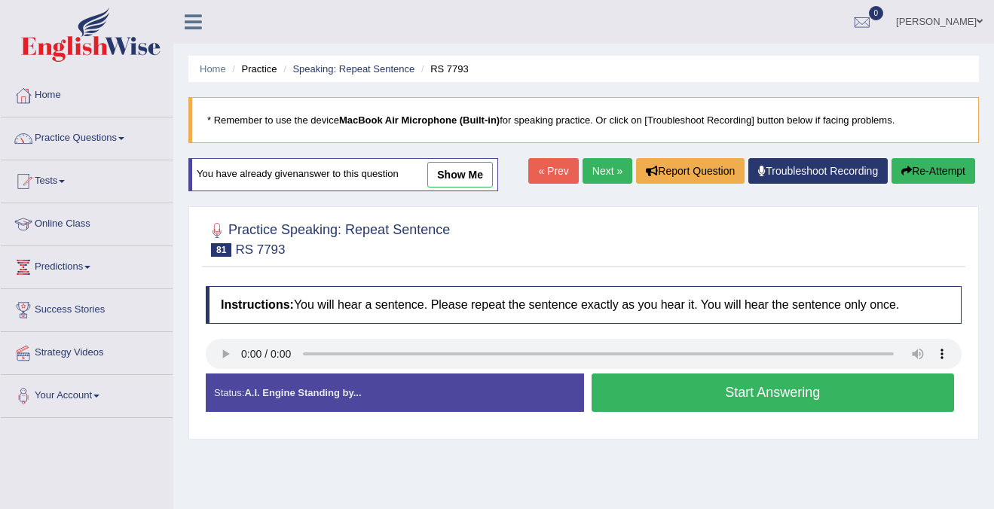
click at [727, 388] on button "Start Answering" at bounding box center [773, 393] width 363 height 38
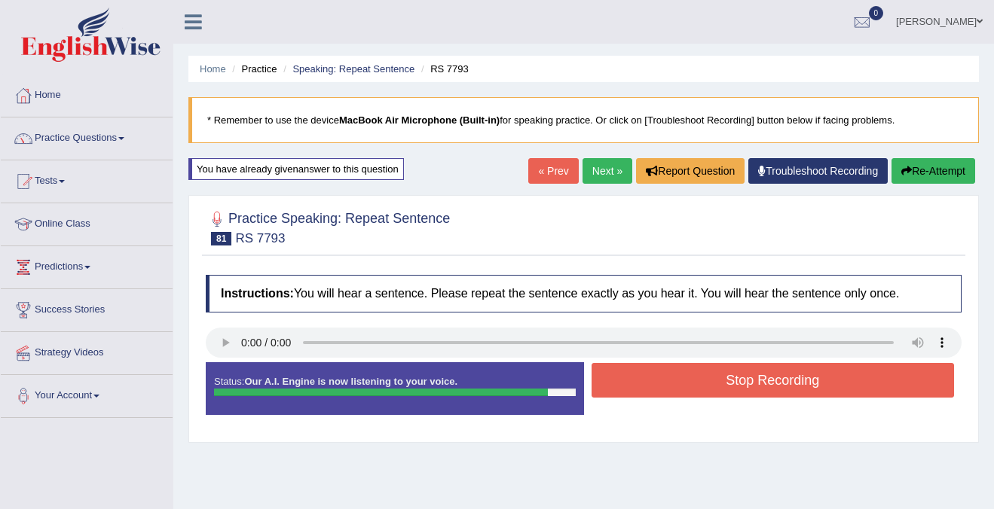
click at [727, 388] on button "Stop Recording" at bounding box center [773, 380] width 363 height 35
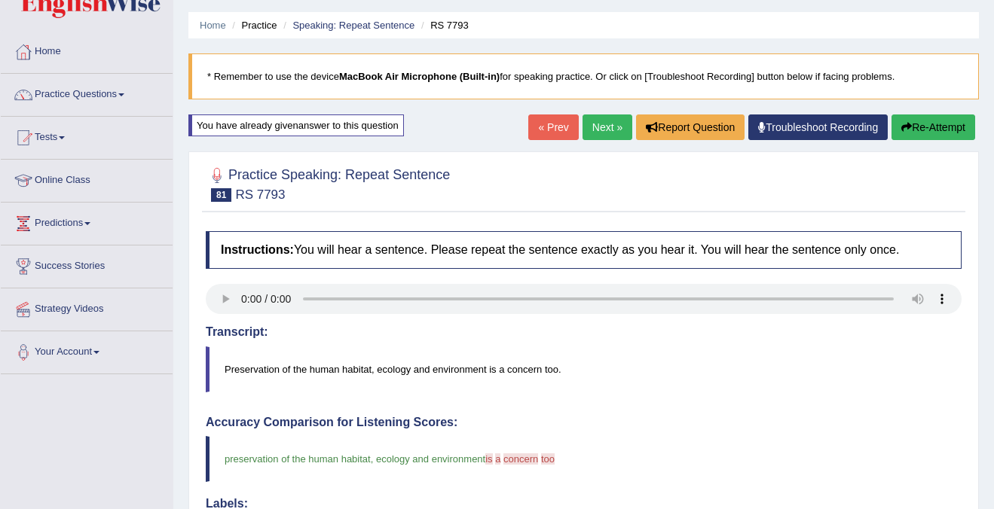
scroll to position [35, 0]
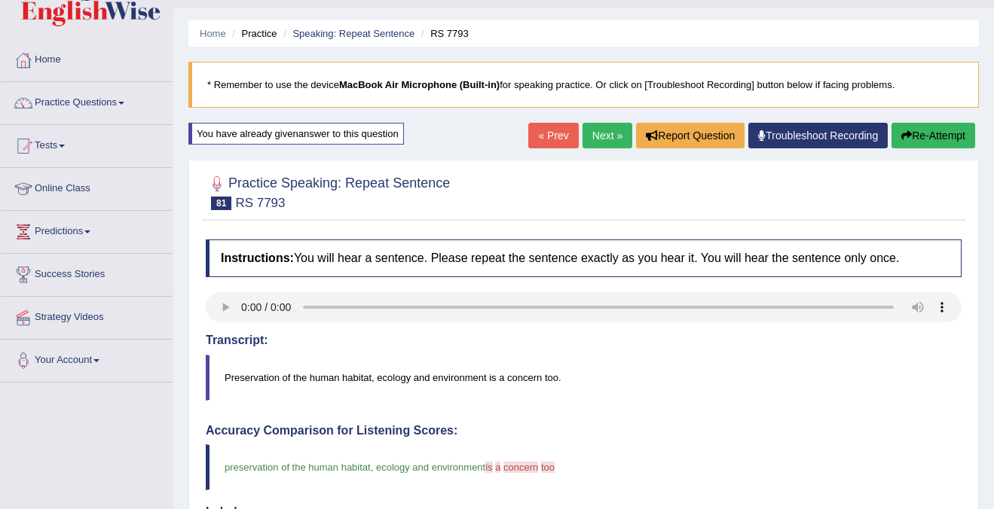
click at [598, 131] on link "Next »" at bounding box center [608, 136] width 50 height 26
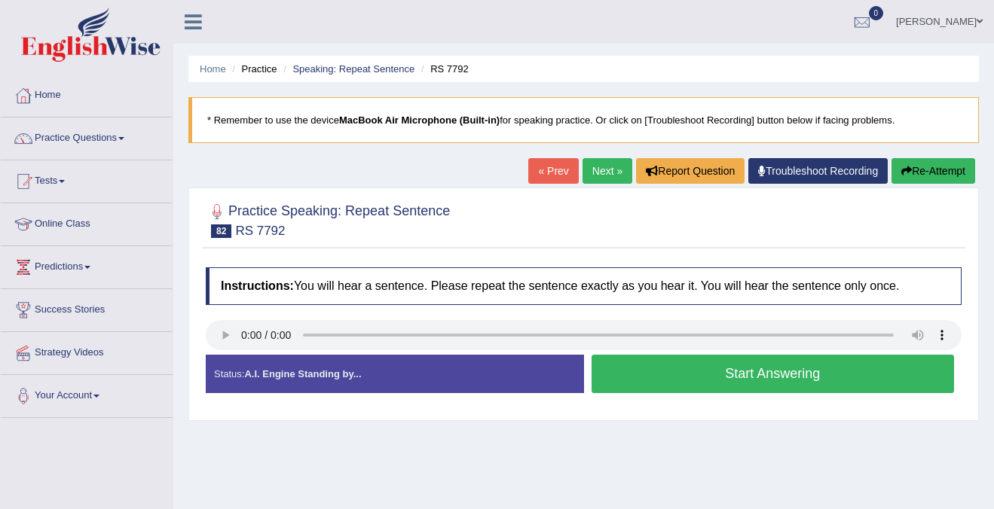
click at [802, 381] on button "Start Answering" at bounding box center [773, 374] width 363 height 38
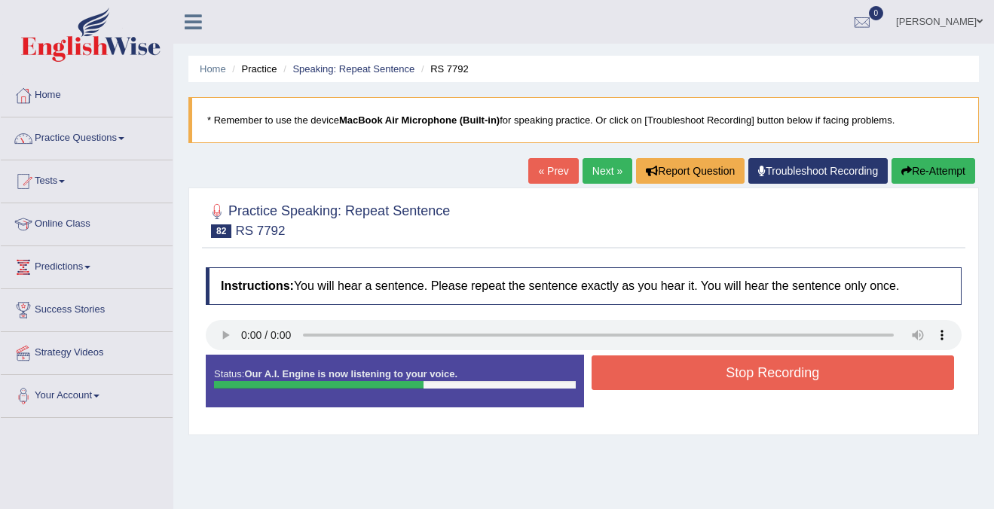
click at [802, 381] on button "Stop Recording" at bounding box center [773, 373] width 363 height 35
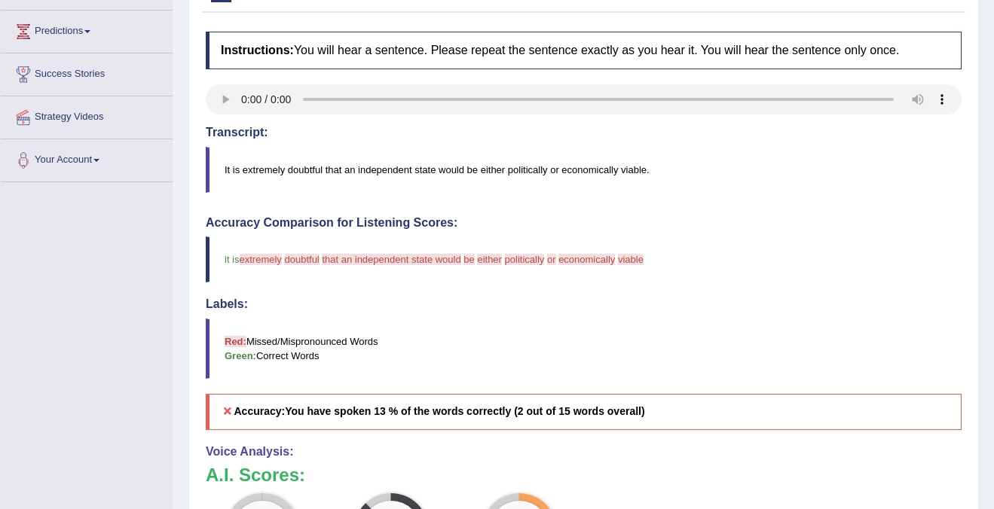
scroll to position [221, 0]
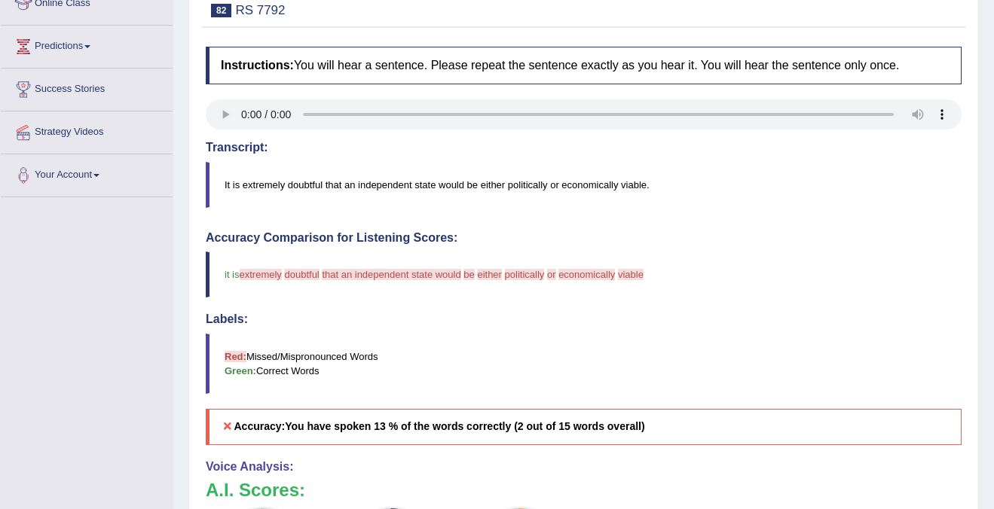
click at [273, 283] on blockquote "it is extremely concerned doubtful independently that an independent state woul…" at bounding box center [584, 275] width 756 height 46
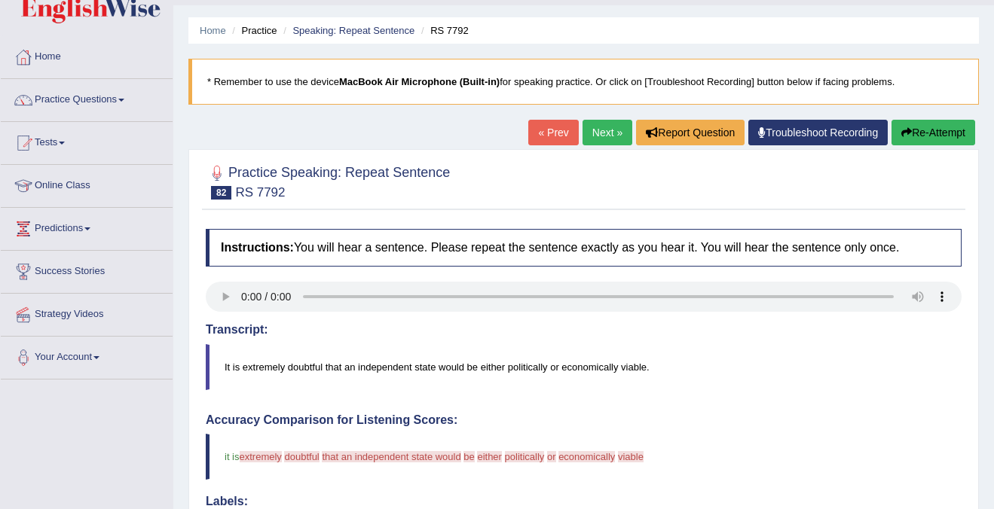
scroll to position [0, 0]
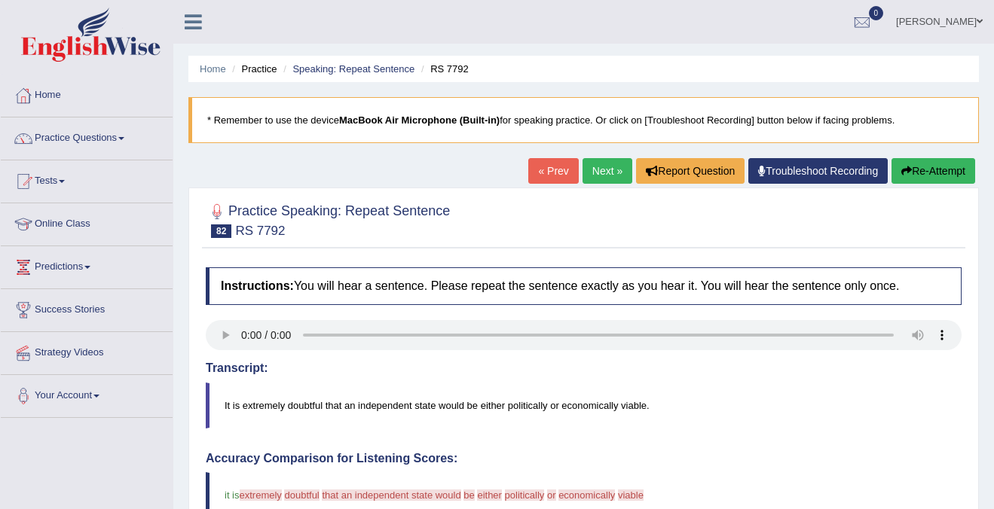
click at [935, 185] on div "« Prev Next » Report Question Troubleshoot Recording Re-Attempt" at bounding box center [753, 172] width 451 height 29
click at [940, 177] on button "Re-Attempt" at bounding box center [933, 171] width 84 height 26
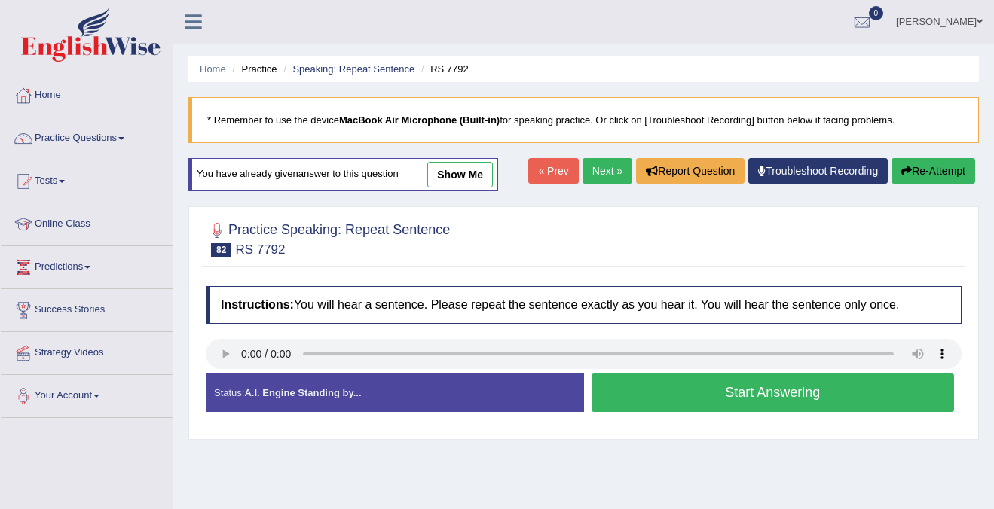
click at [801, 395] on button "Start Answering" at bounding box center [773, 393] width 363 height 38
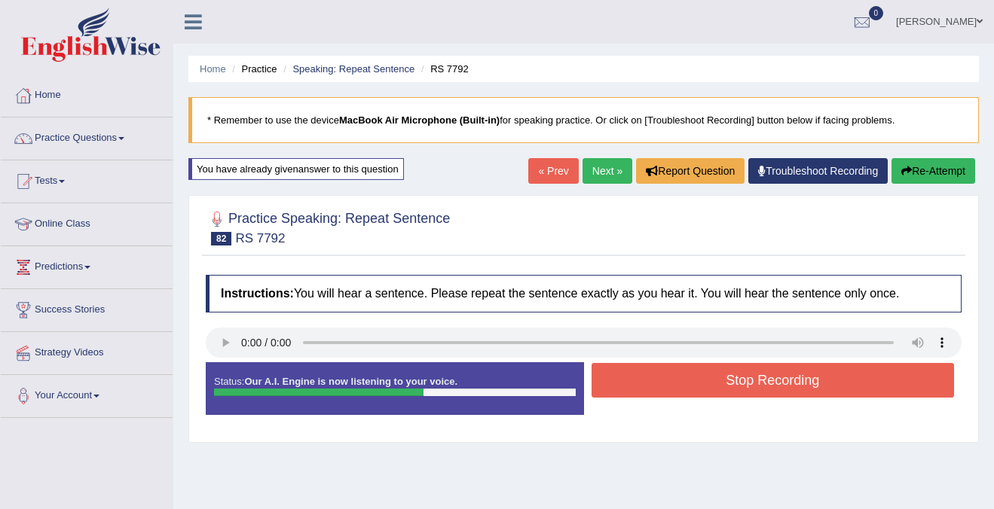
click at [801, 382] on button "Stop Recording" at bounding box center [773, 380] width 363 height 35
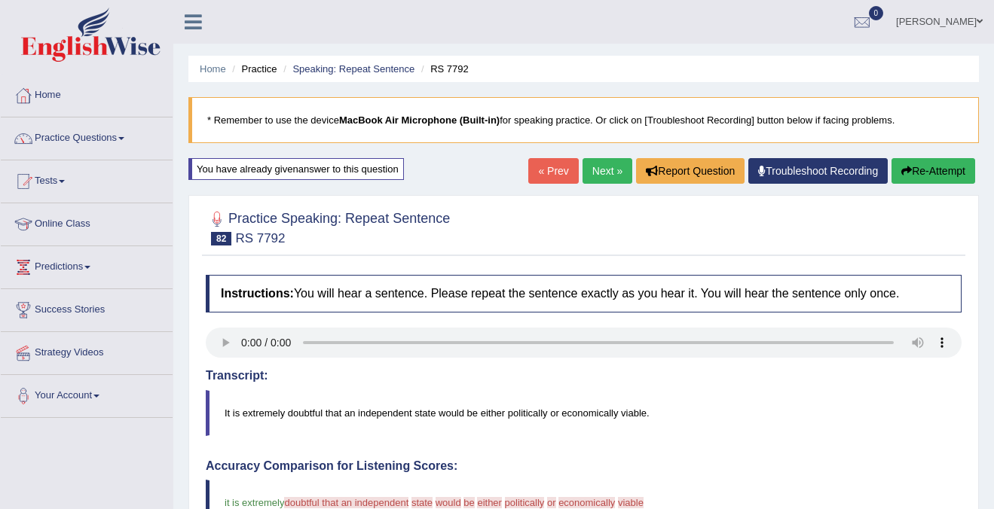
click at [619, 174] on link "Next »" at bounding box center [608, 171] width 50 height 26
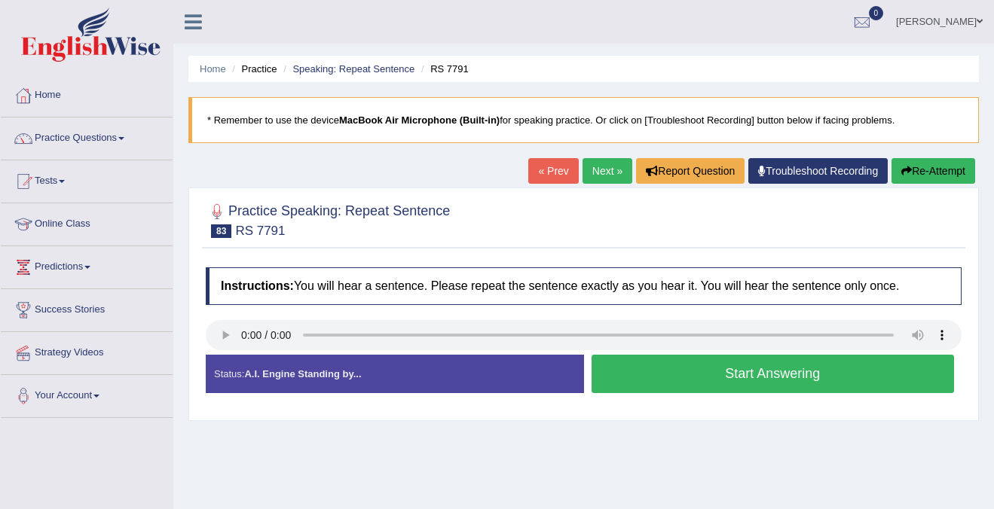
click at [726, 366] on button "Start Answering" at bounding box center [773, 374] width 363 height 38
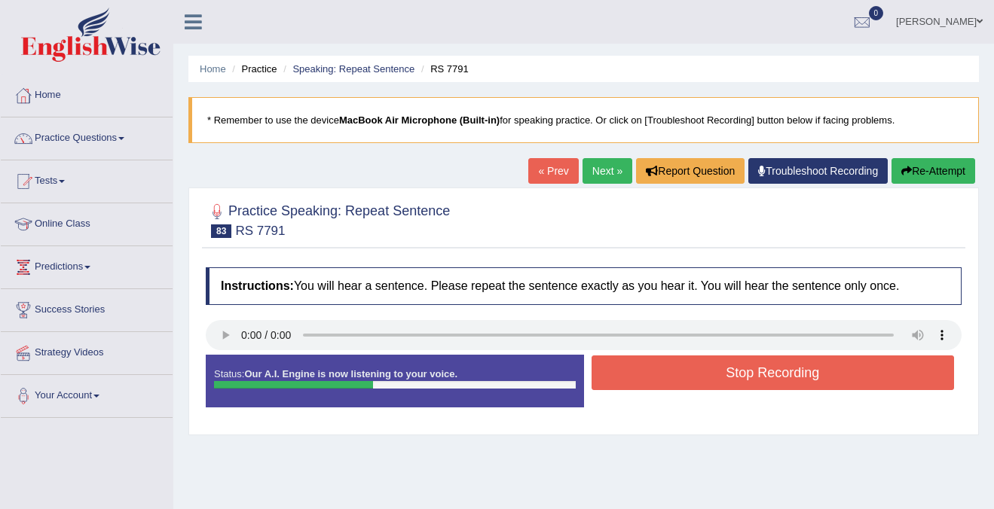
click at [735, 375] on button "Stop Recording" at bounding box center [773, 373] width 363 height 35
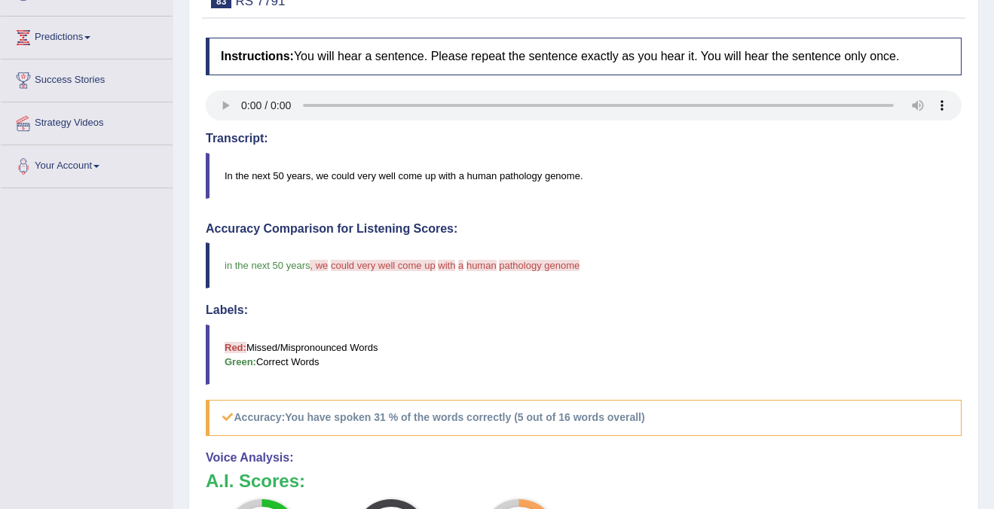
scroll to position [148, 0]
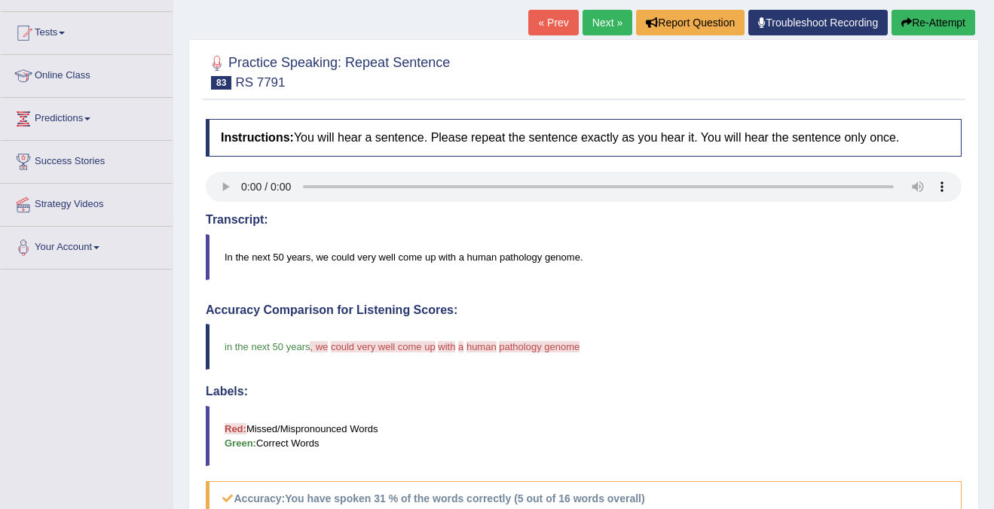
click at [612, 14] on link "Next »" at bounding box center [608, 23] width 50 height 26
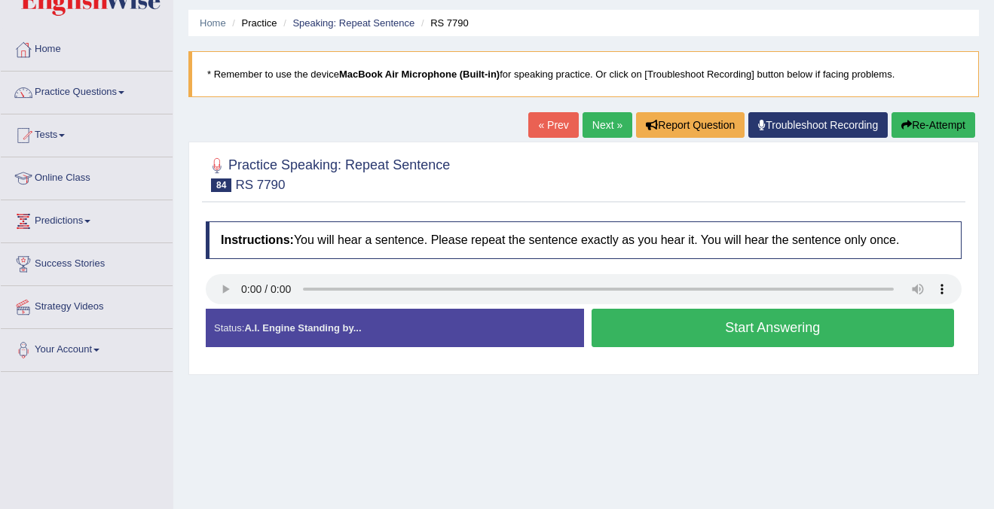
scroll to position [46, 0]
click at [689, 326] on button "Start Answering" at bounding box center [773, 328] width 363 height 38
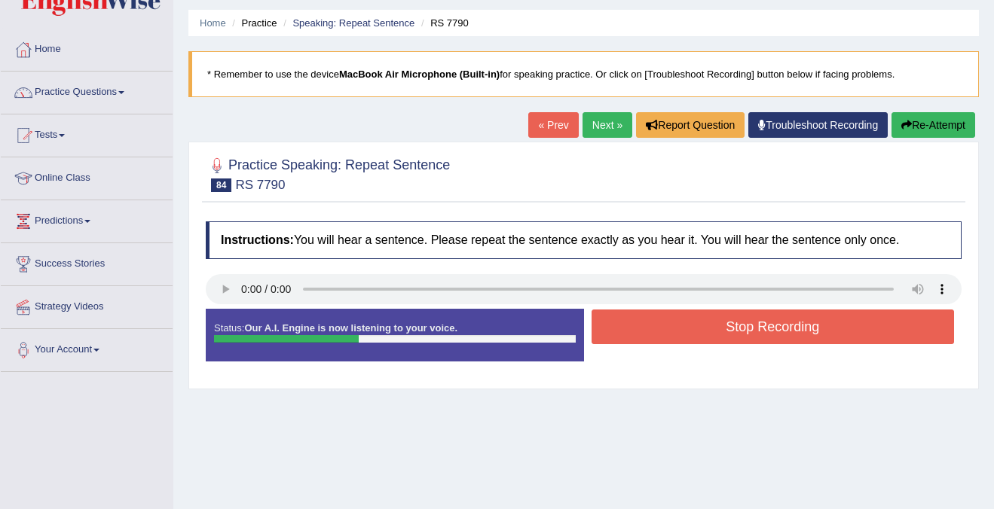
click at [689, 326] on button "Stop Recording" at bounding box center [773, 327] width 363 height 35
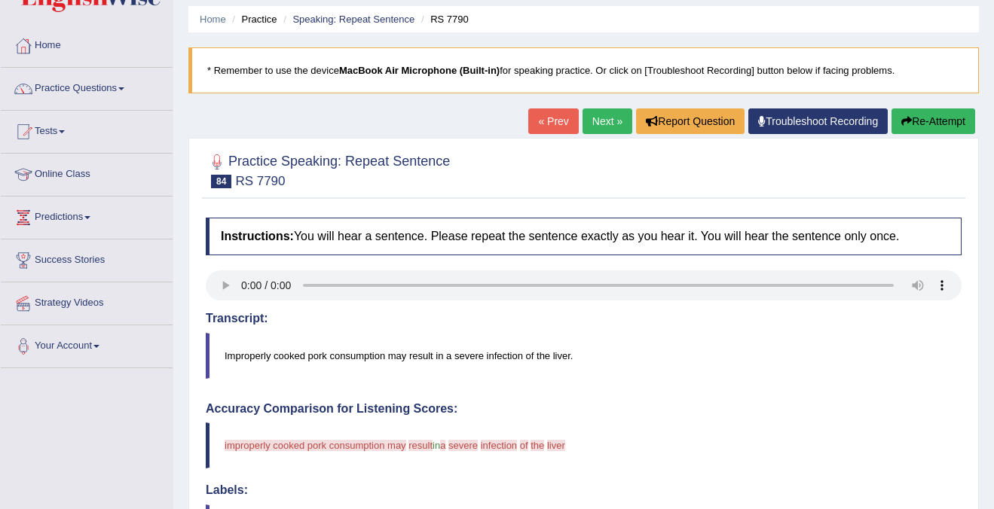
scroll to position [25, 0]
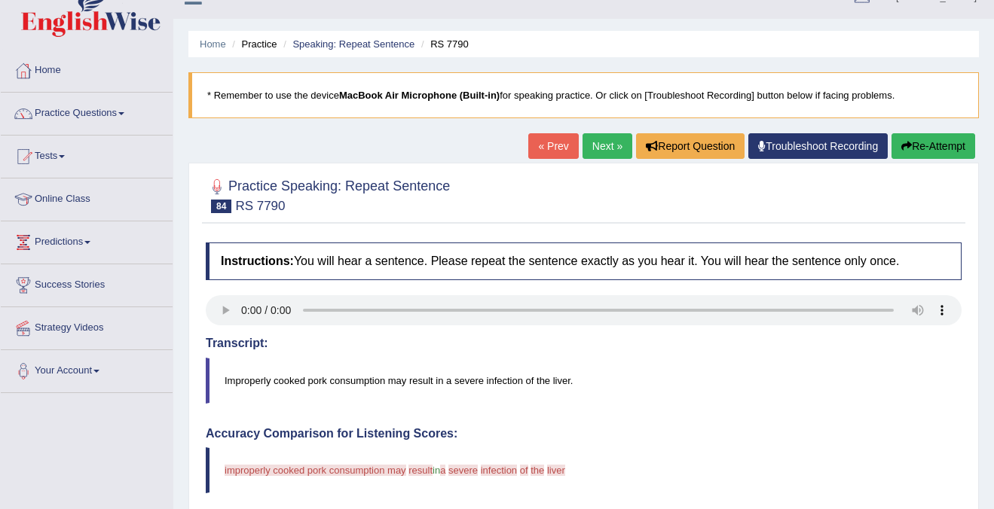
click at [924, 139] on button "Re-Attempt" at bounding box center [933, 146] width 84 height 26
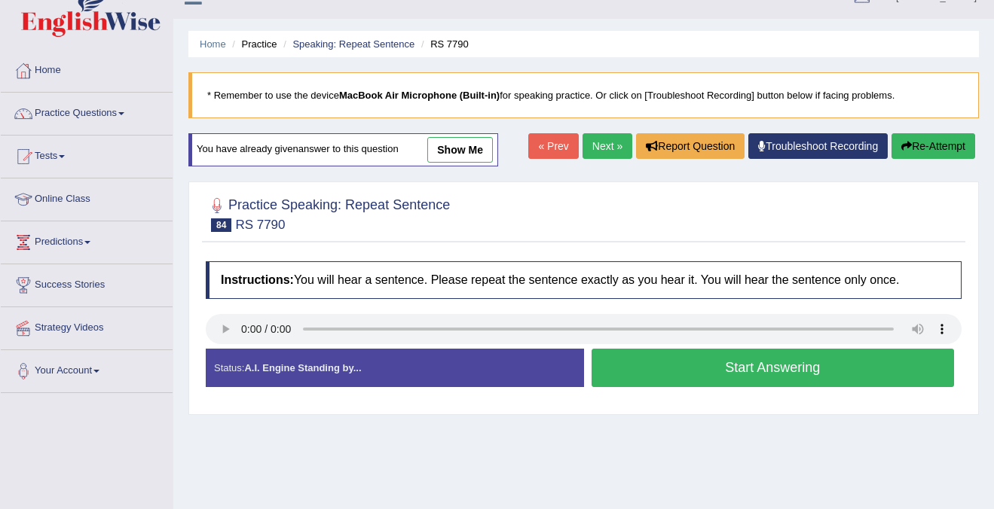
scroll to position [25, 0]
click at [750, 361] on button "Start Answering" at bounding box center [773, 368] width 363 height 38
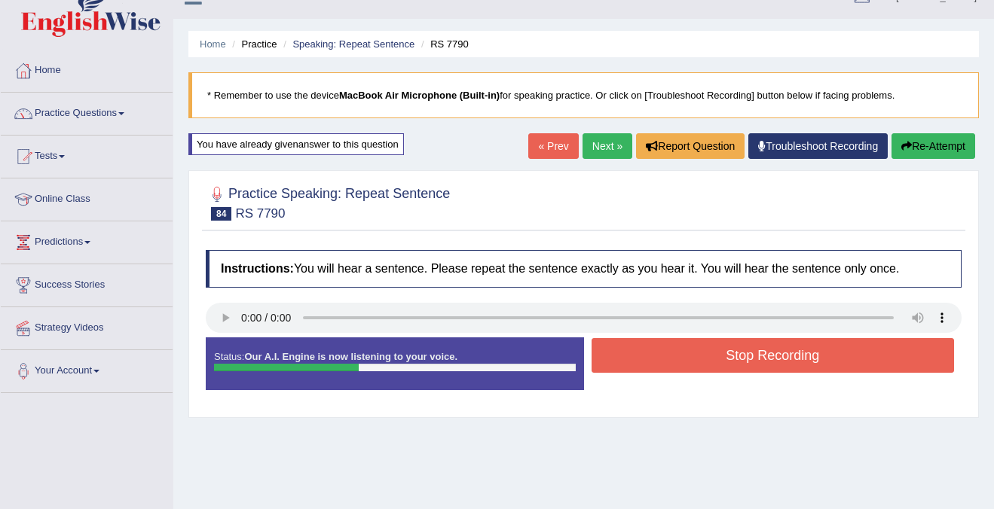
click at [750, 361] on button "Stop Recording" at bounding box center [773, 355] width 363 height 35
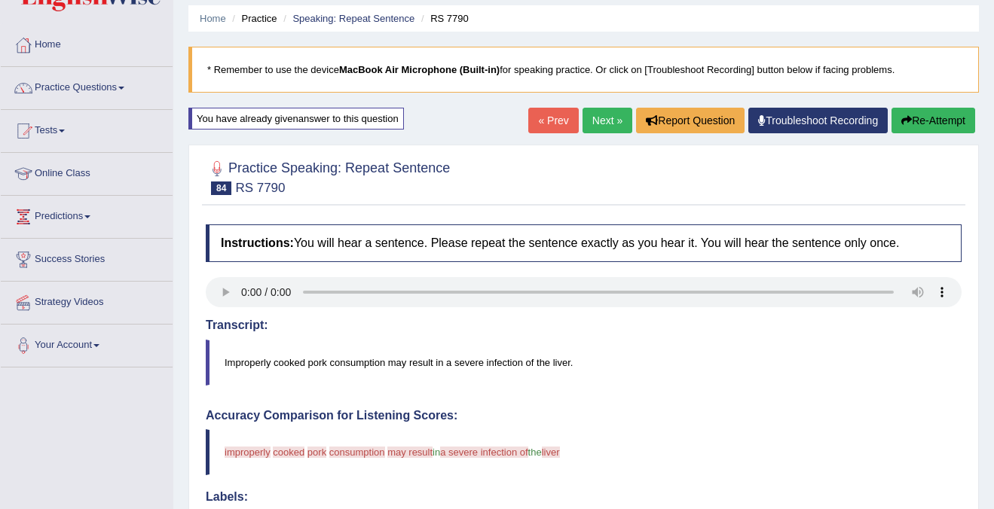
scroll to position [0, 0]
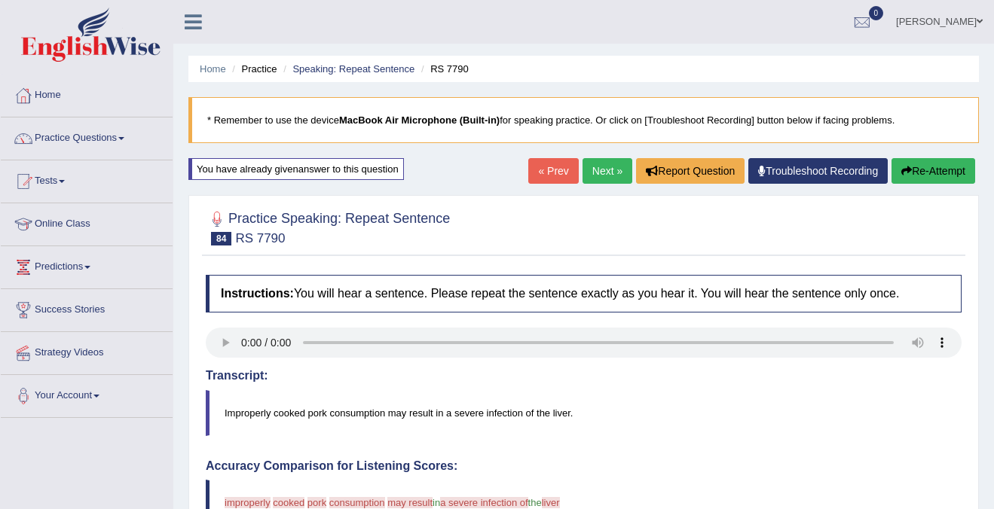
click at [937, 170] on button "Re-Attempt" at bounding box center [933, 171] width 84 height 26
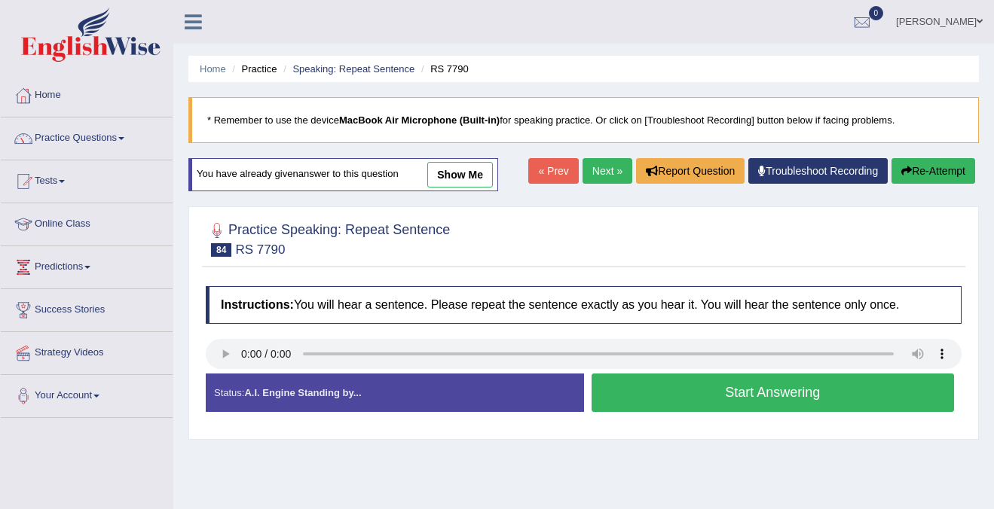
click at [691, 399] on button "Start Answering" at bounding box center [773, 393] width 363 height 38
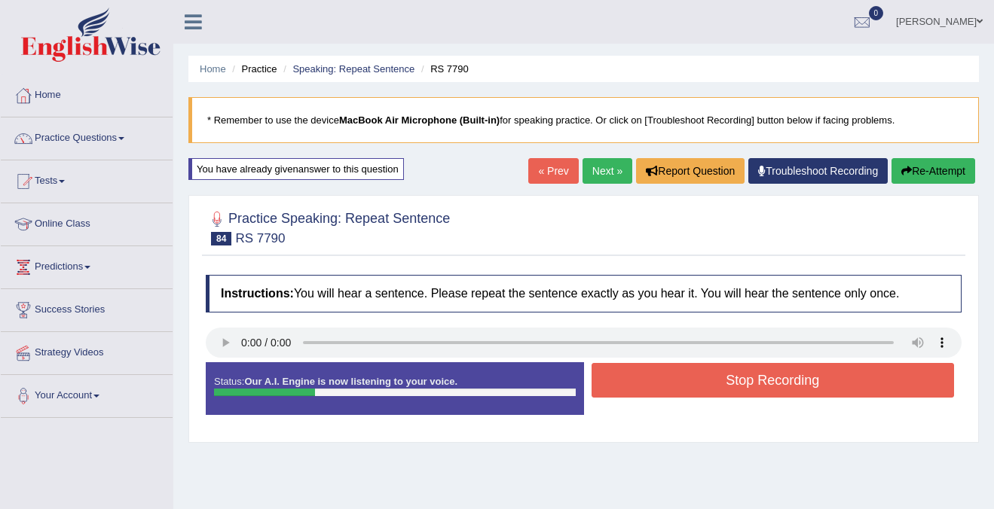
click at [874, 417] on div "Status: Our A.I. Engine is now listening to your voice. Start Answering Stop Re…" at bounding box center [584, 396] width 756 height 68
click at [835, 367] on button "Stop Recording" at bounding box center [773, 380] width 363 height 35
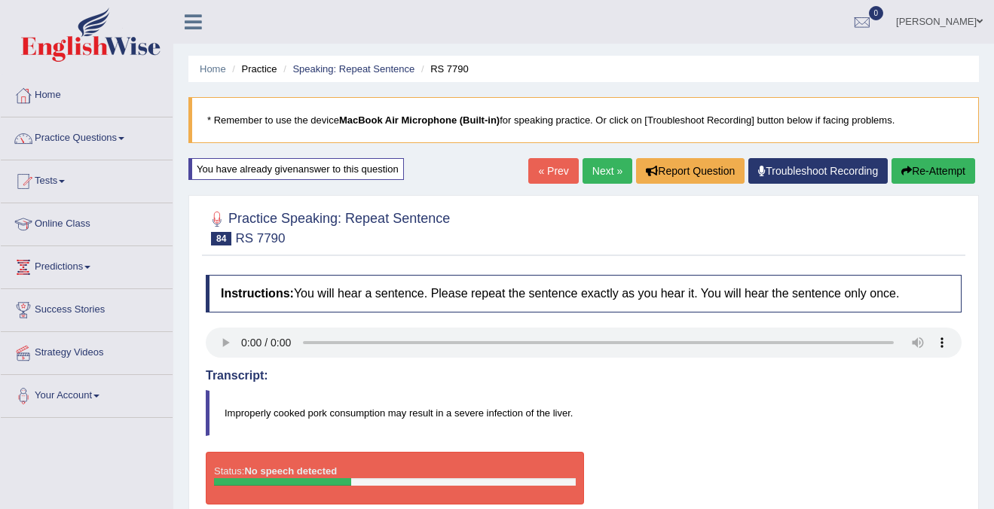
click at [936, 173] on button "Re-Attempt" at bounding box center [933, 171] width 84 height 26
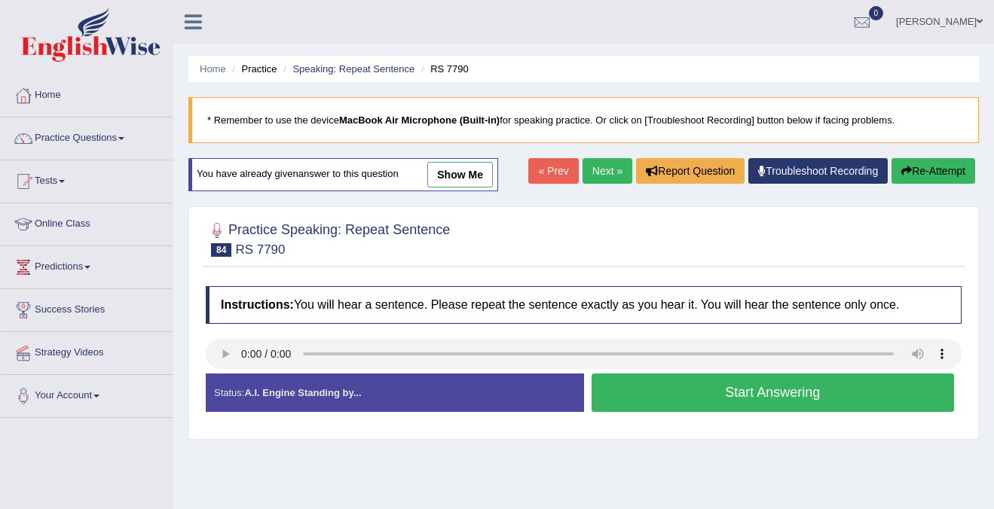
click at [678, 391] on button "Start Answering" at bounding box center [773, 393] width 363 height 38
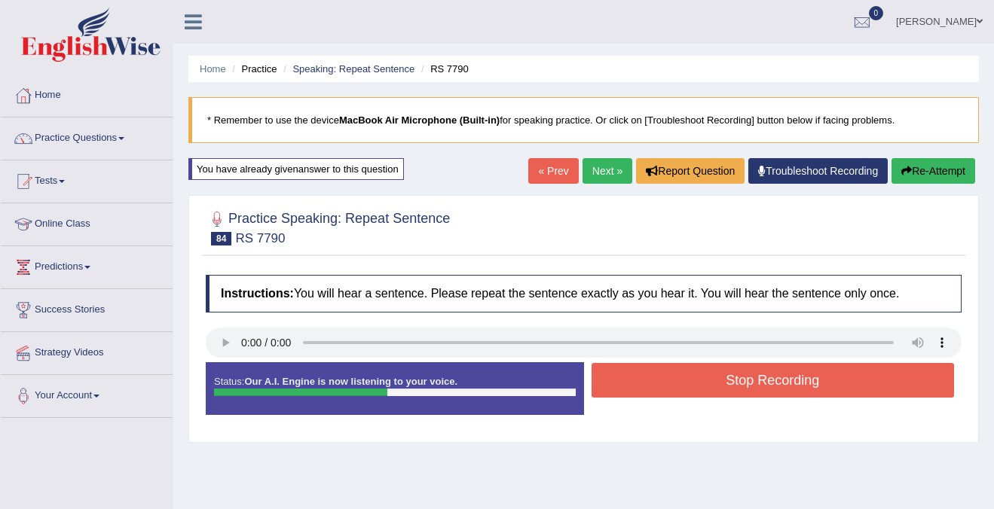
click at [683, 395] on button "Stop Recording" at bounding box center [773, 380] width 363 height 35
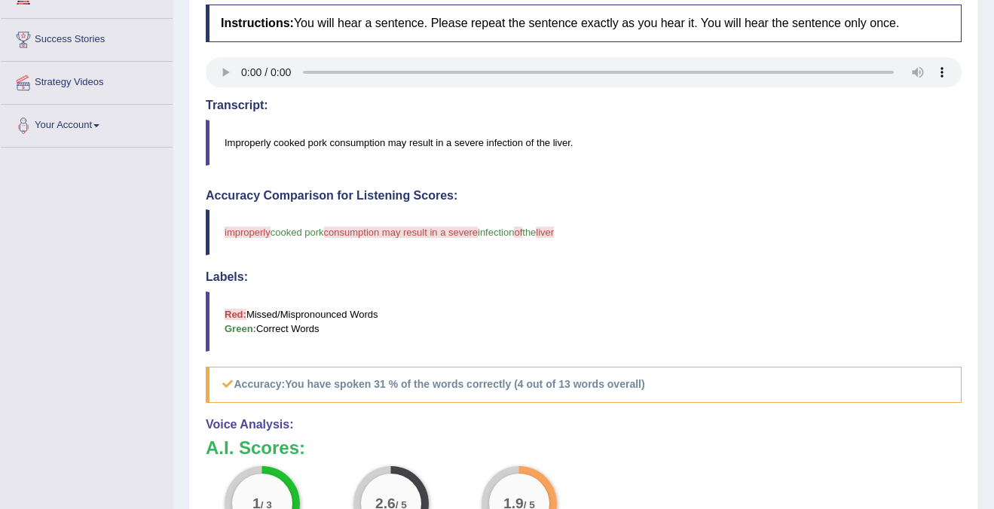
scroll to position [257, 0]
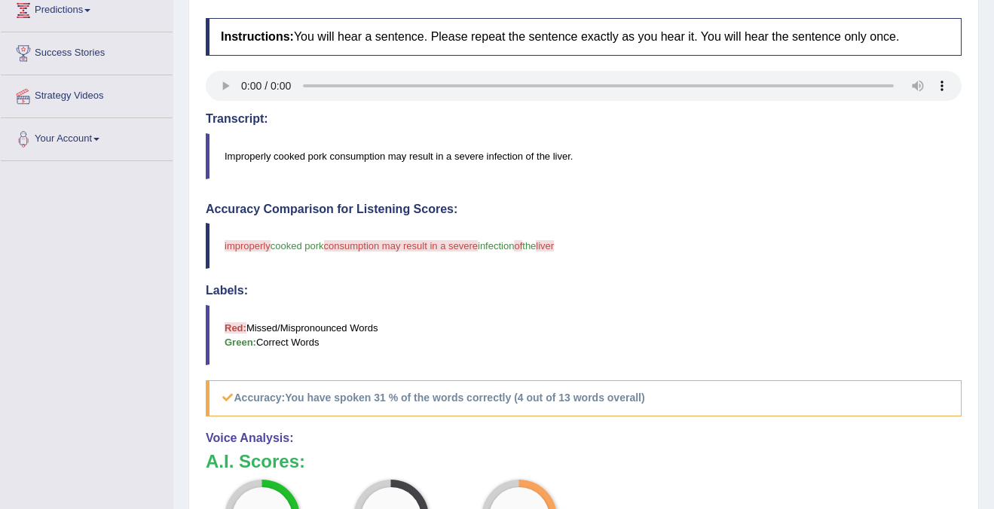
drag, startPoint x: 323, startPoint y: 249, endPoint x: 562, endPoint y: 240, distance: 239.8
click at [562, 240] on blockquote "improperly impropriate cooked pork consumption may result in a severe some infe…" at bounding box center [584, 246] width 756 height 46
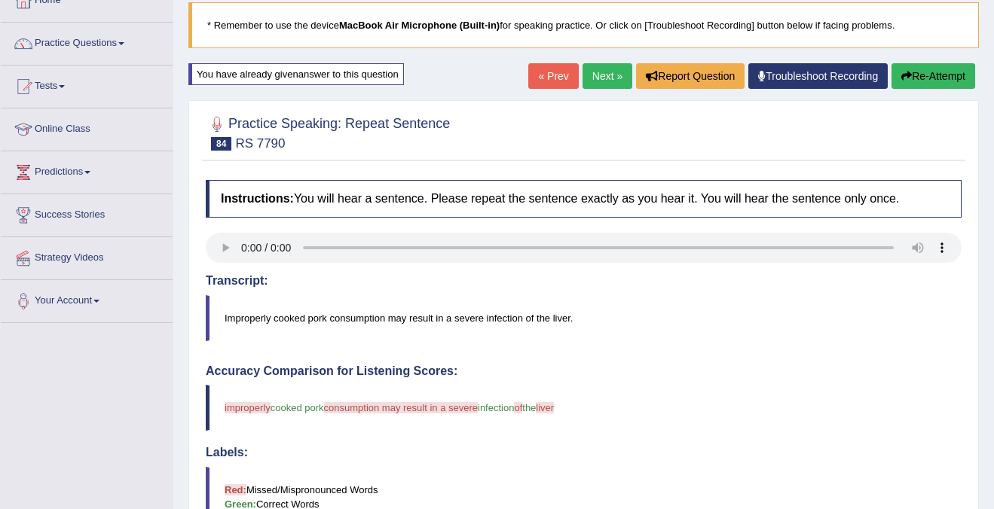
scroll to position [0, 0]
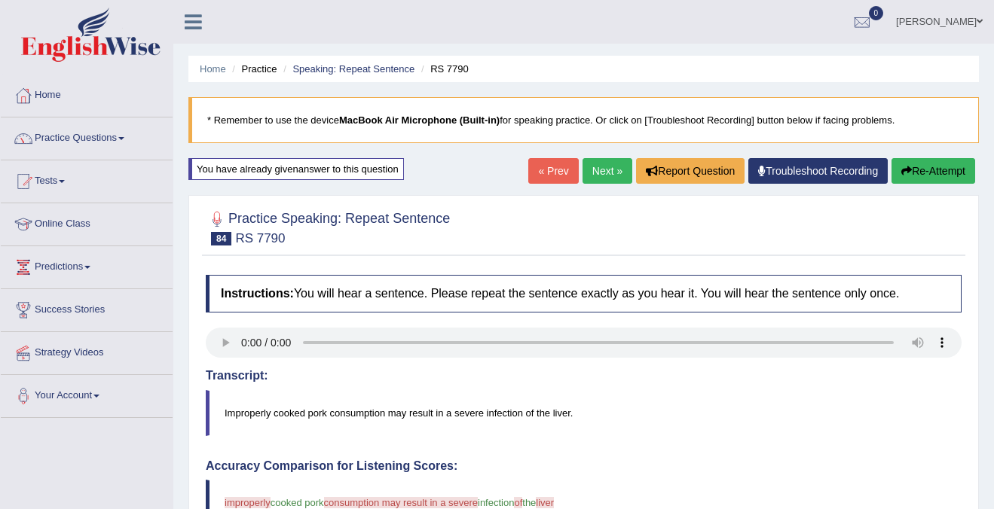
click at [901, 172] on icon "button" at bounding box center [906, 171] width 11 height 11
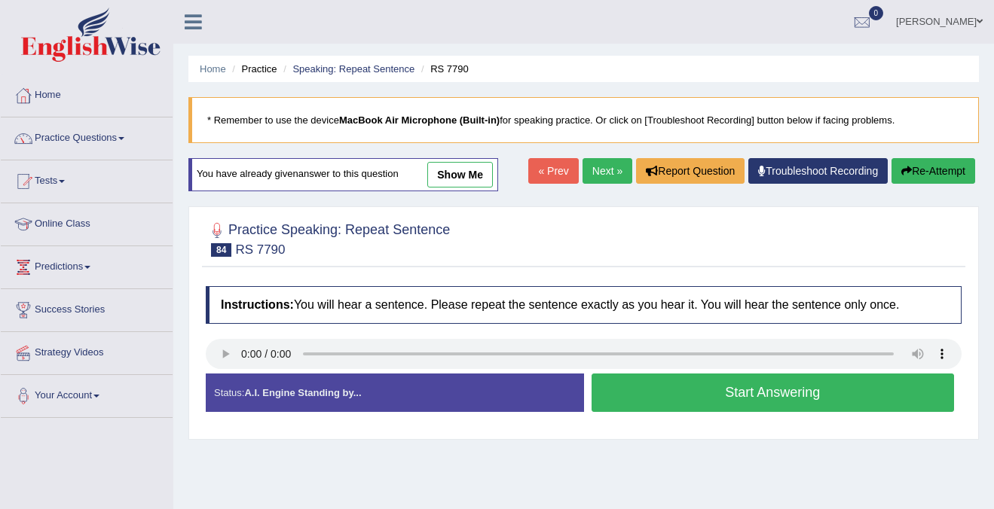
click at [813, 398] on button "Start Answering" at bounding box center [773, 393] width 363 height 38
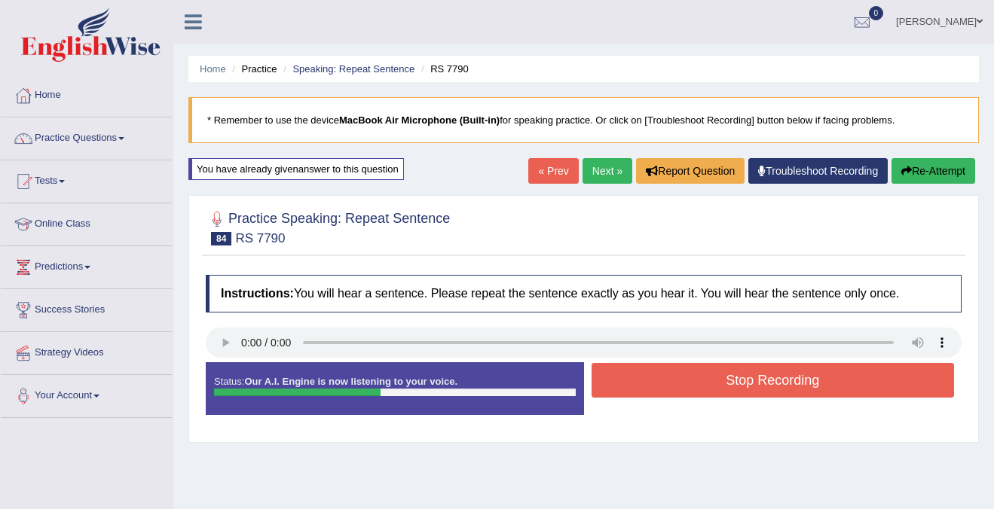
click at [815, 382] on button "Stop Recording" at bounding box center [773, 380] width 363 height 35
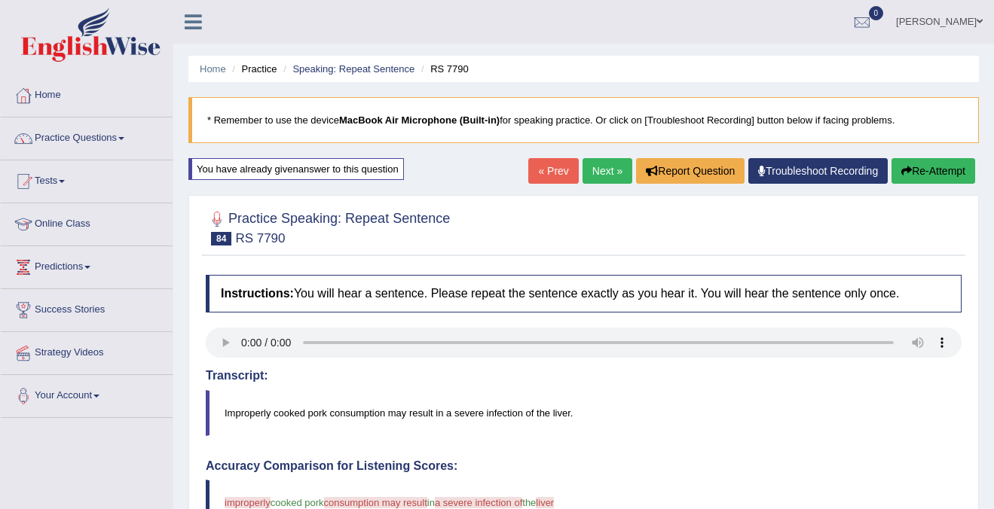
click at [603, 175] on link "Next »" at bounding box center [608, 171] width 50 height 26
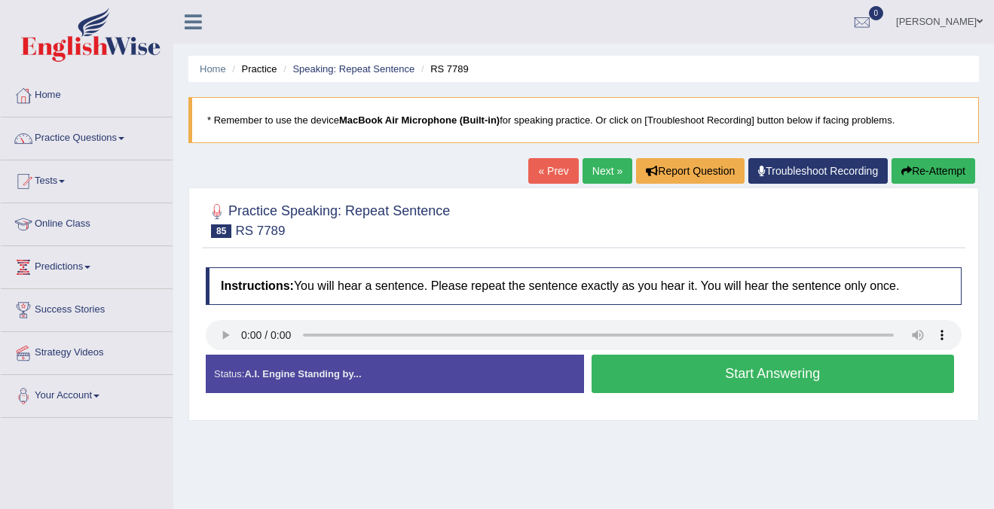
click at [592, 182] on link "Next »" at bounding box center [608, 171] width 50 height 26
click at [774, 378] on button "Start Answering" at bounding box center [773, 374] width 363 height 38
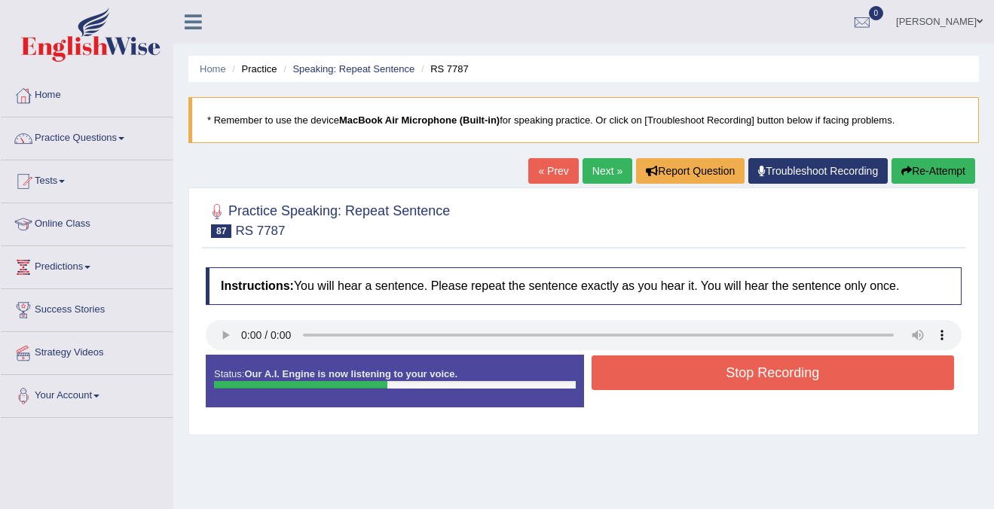
click at [774, 378] on button "Stop Recording" at bounding box center [773, 373] width 363 height 35
